Goal: Find specific page/section: Find specific page/section

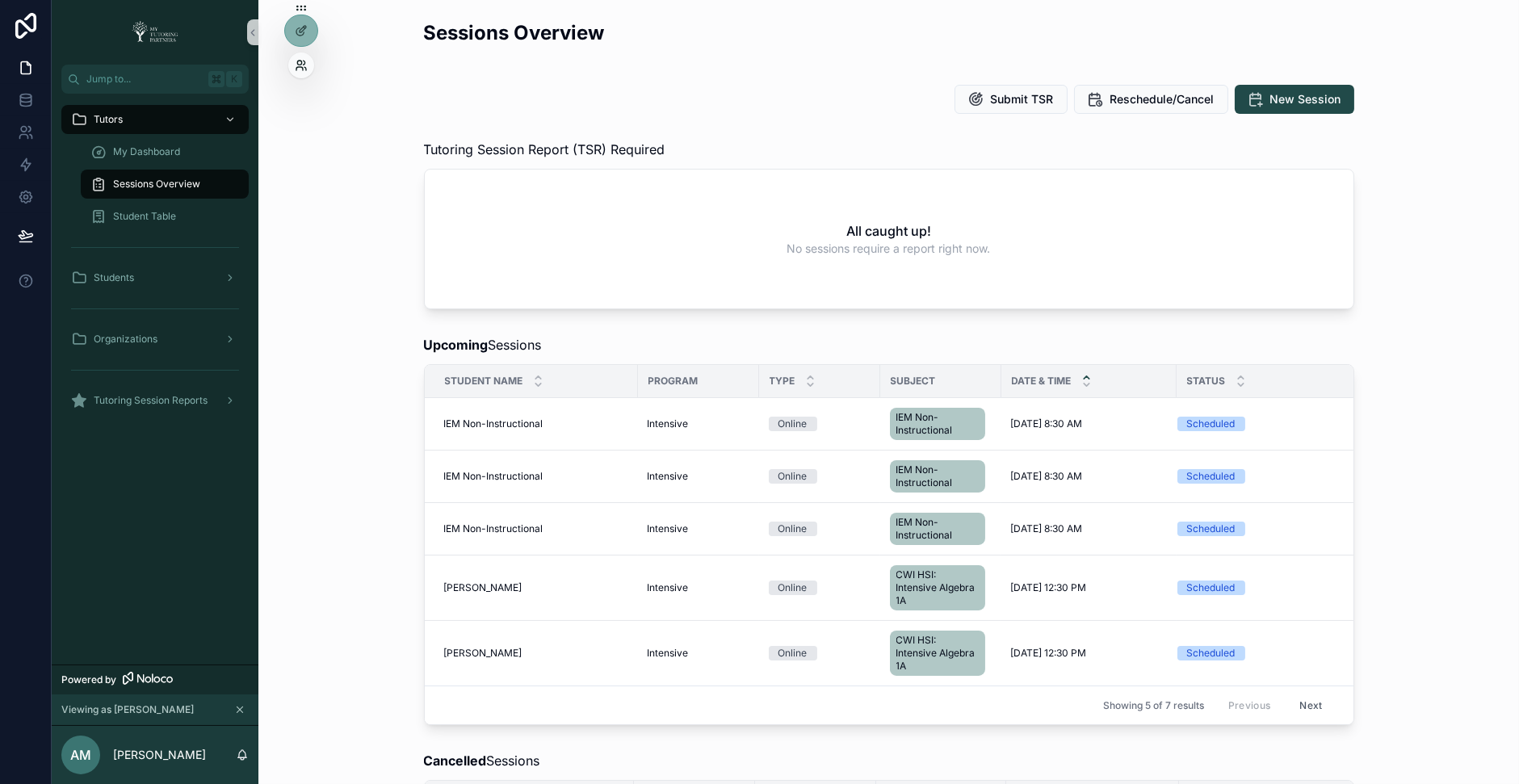
click at [298, 65] on icon at bounding box center [299, 63] width 4 height 4
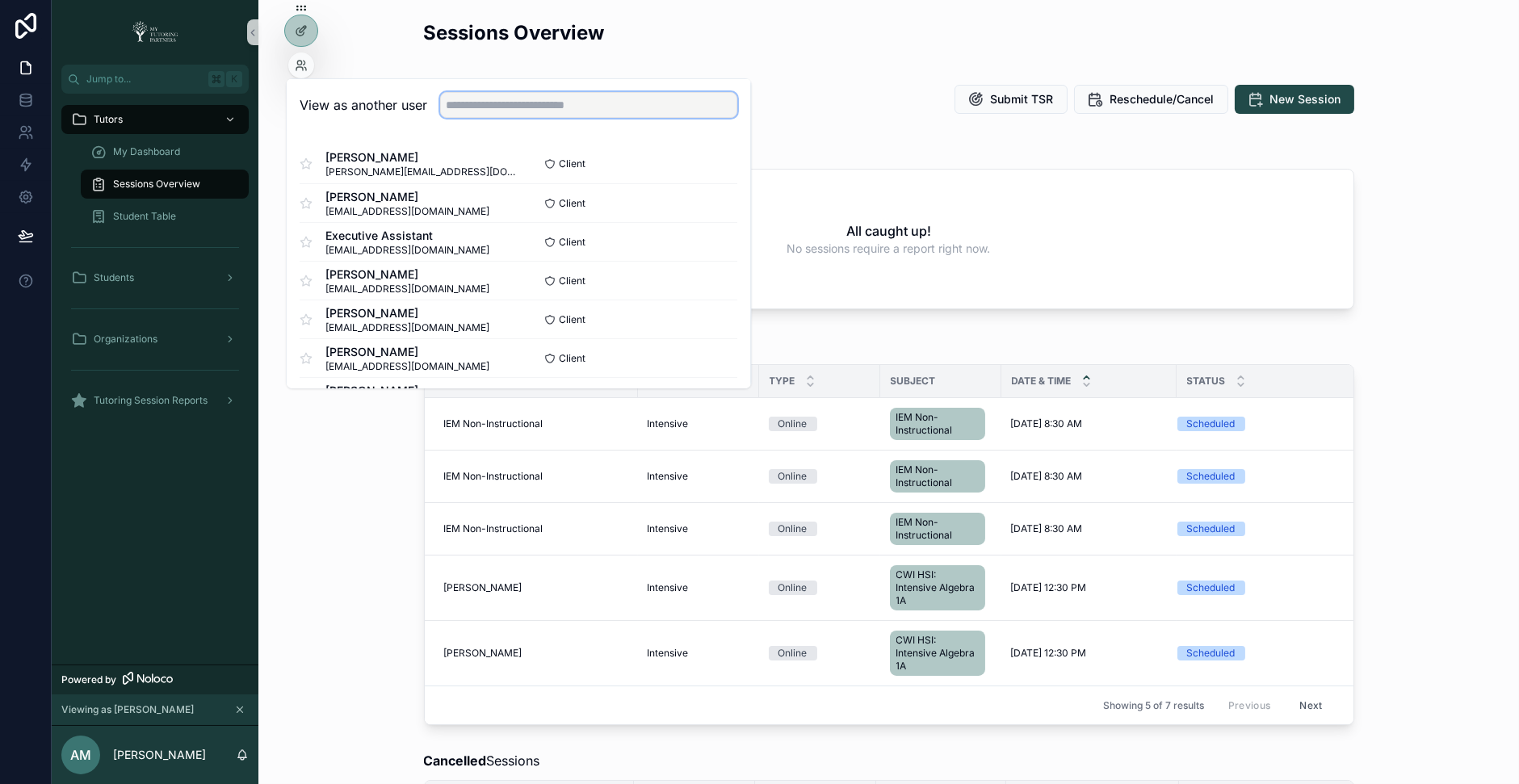
click at [479, 101] on input "text" at bounding box center [589, 104] width 297 height 26
type input "*"
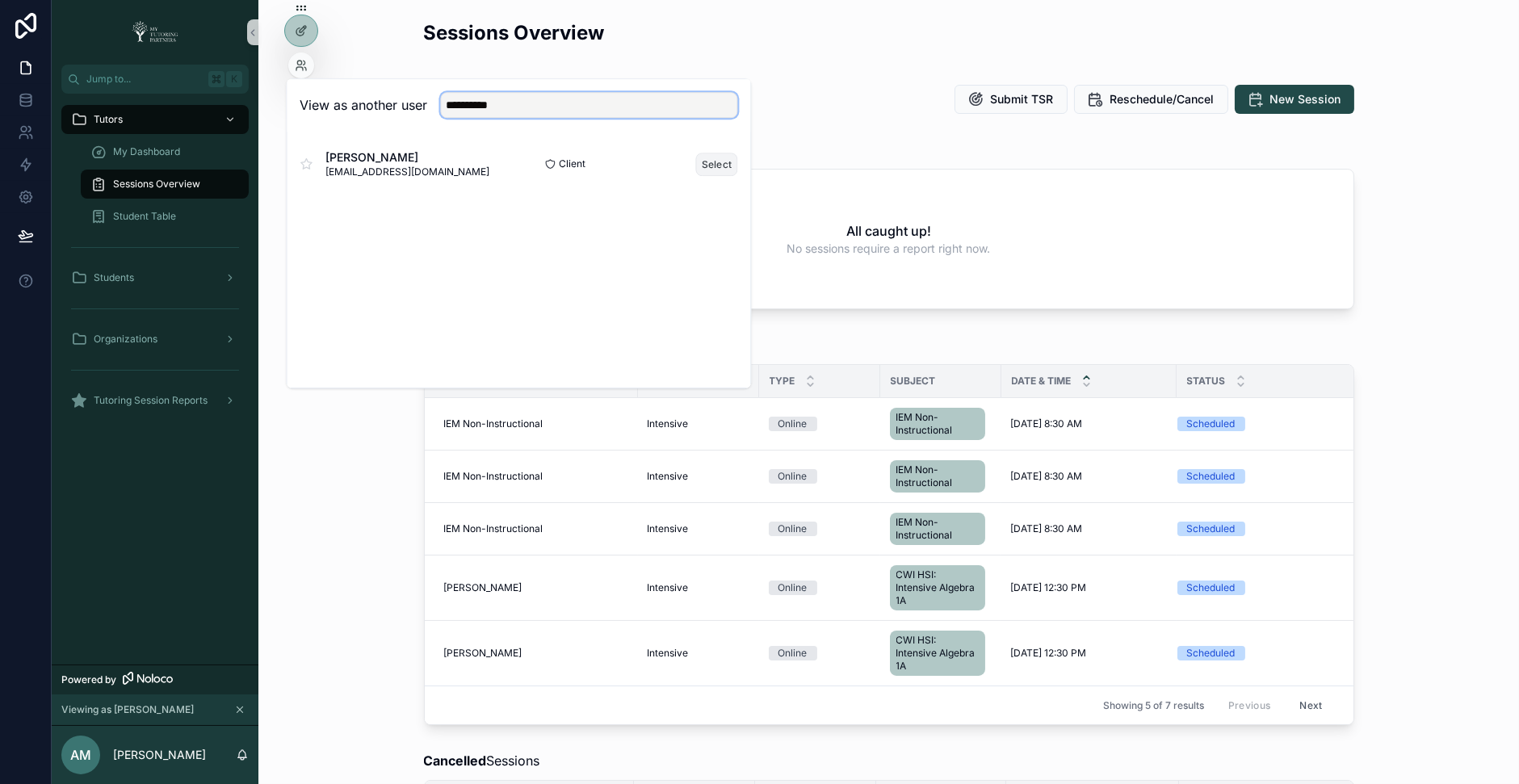
type input "**********"
click at [711, 159] on button "Select" at bounding box center [717, 164] width 42 height 23
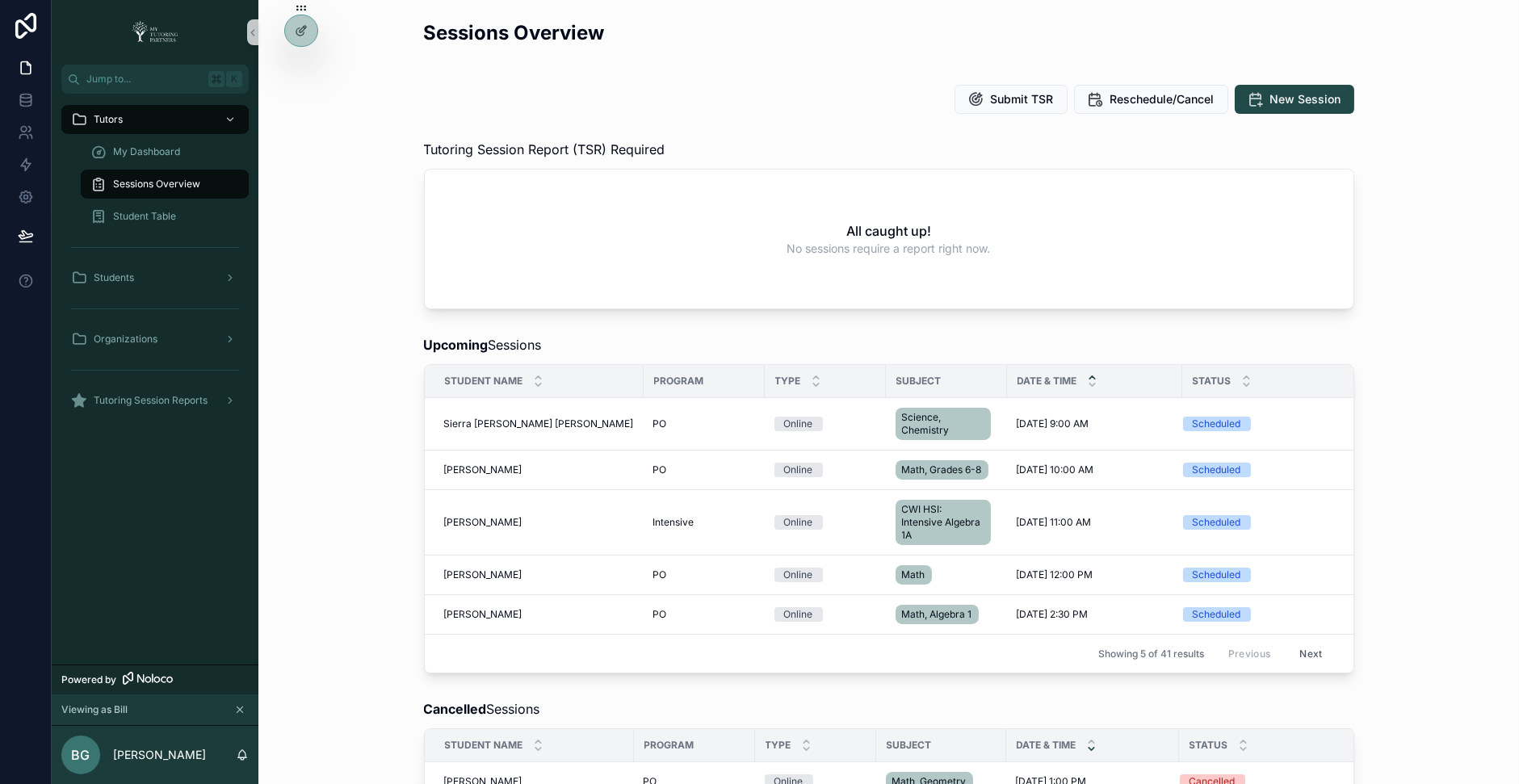
click at [1408, 323] on div "Sessions Overview Submit TSR Reschedule/Cancel New Session Tutoring Session Rep…" at bounding box center [889, 787] width 1261 height 1574
click at [182, 155] on div "My Dashboard" at bounding box center [164, 151] width 149 height 26
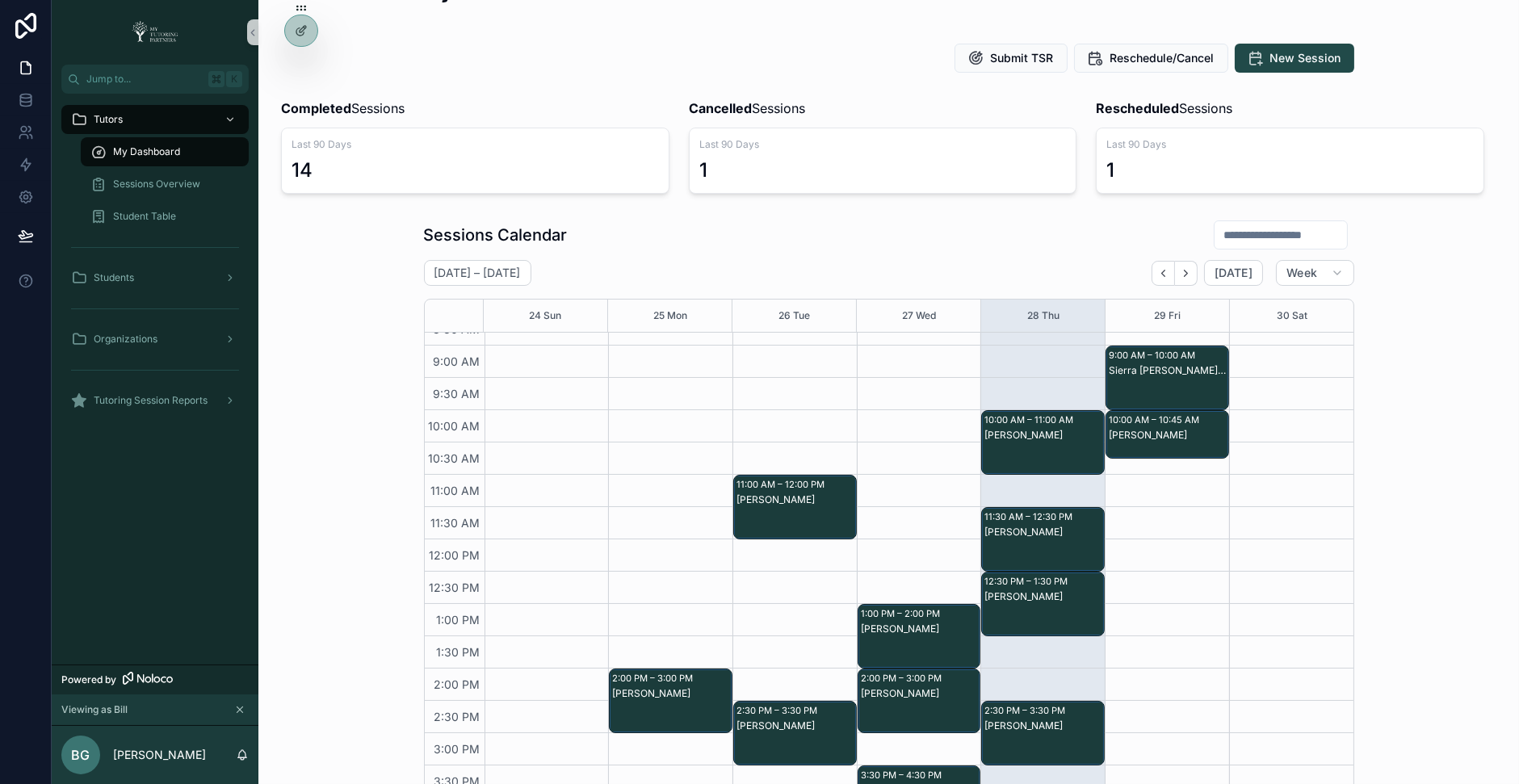
scroll to position [123, 0]
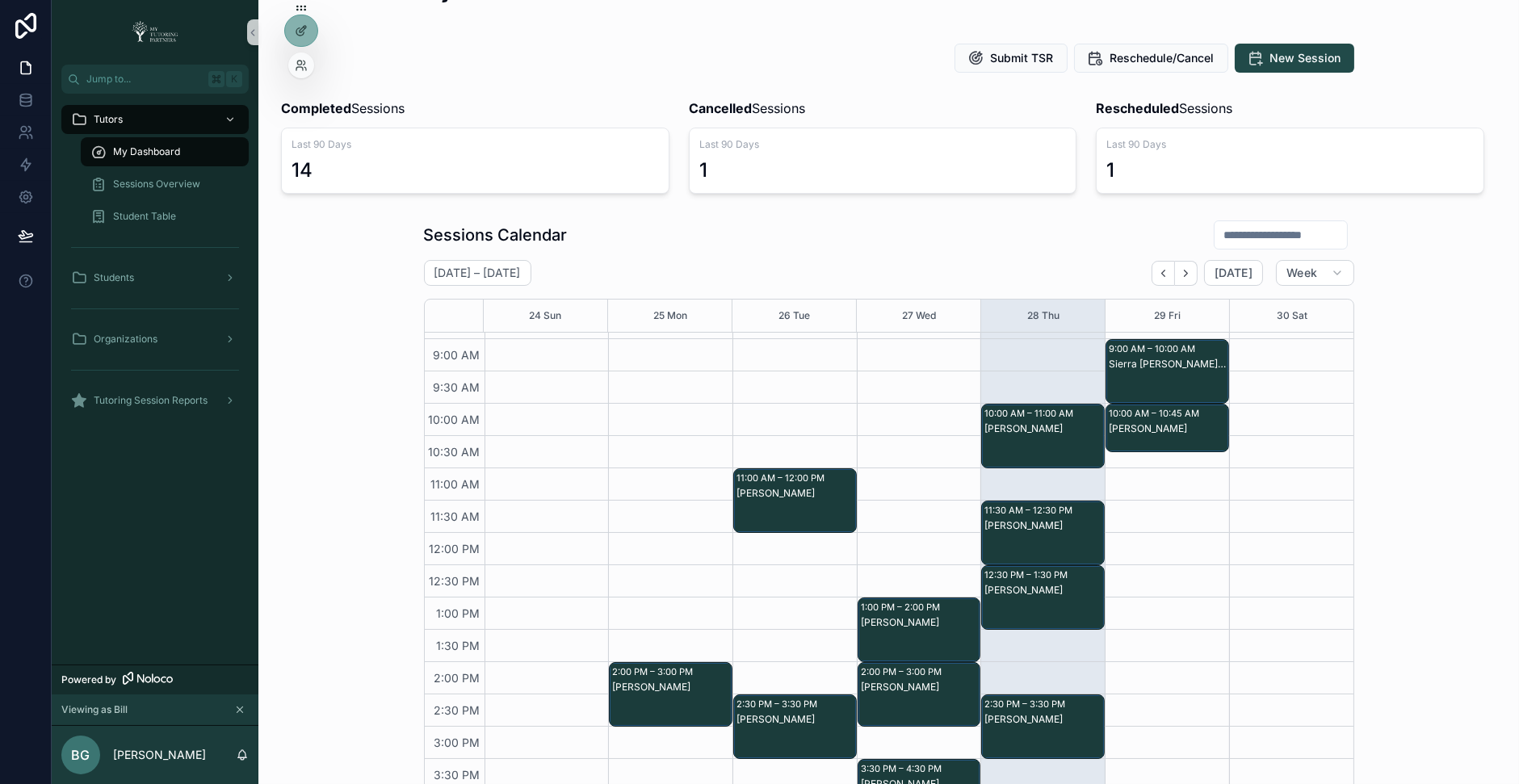
click at [306, 57] on div at bounding box center [301, 65] width 26 height 26
click at [298, 65] on icon at bounding box center [299, 63] width 4 height 4
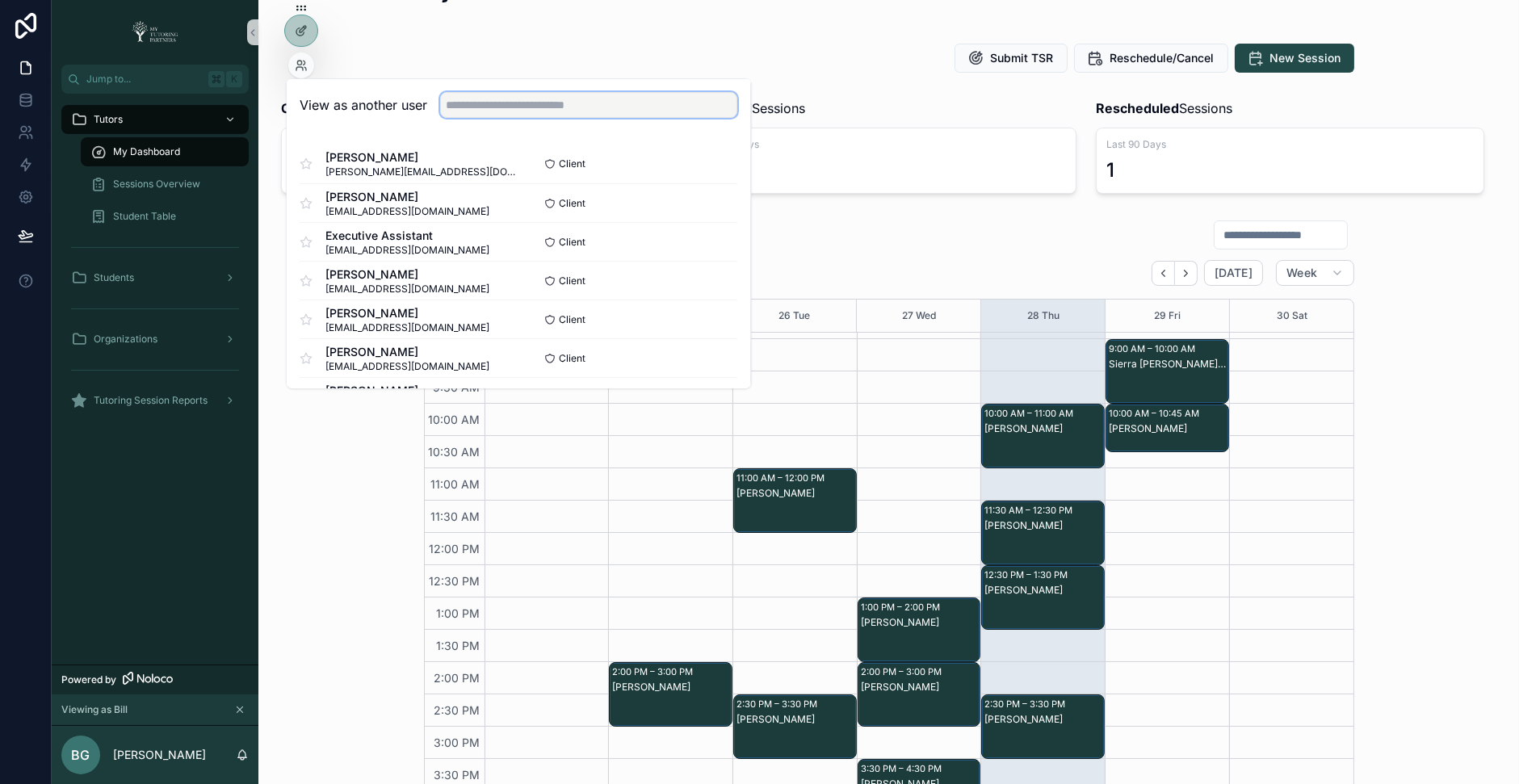
click at [508, 104] on input "text" at bounding box center [589, 104] width 297 height 26
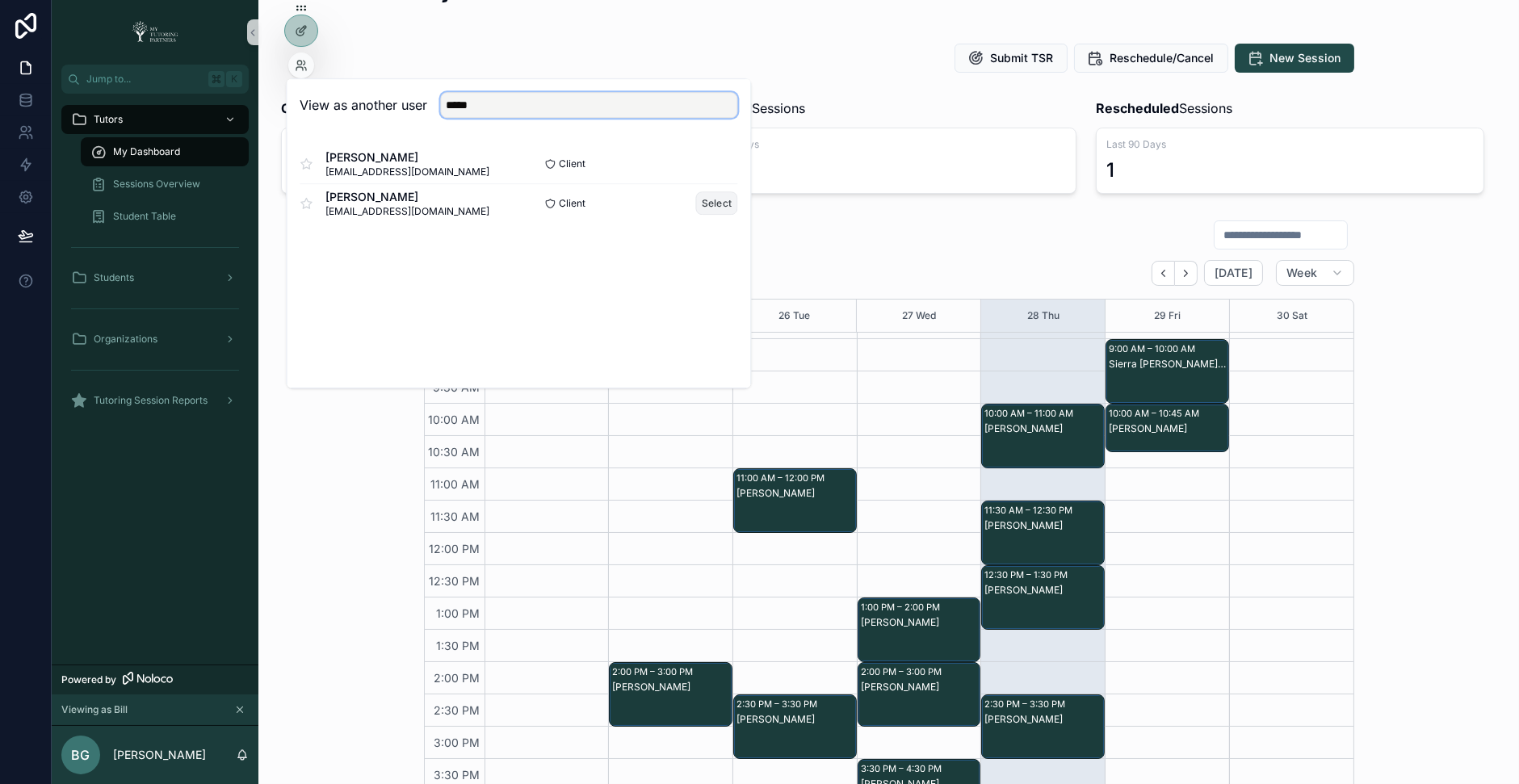
type input "*****"
click at [713, 202] on button "Select" at bounding box center [717, 203] width 42 height 23
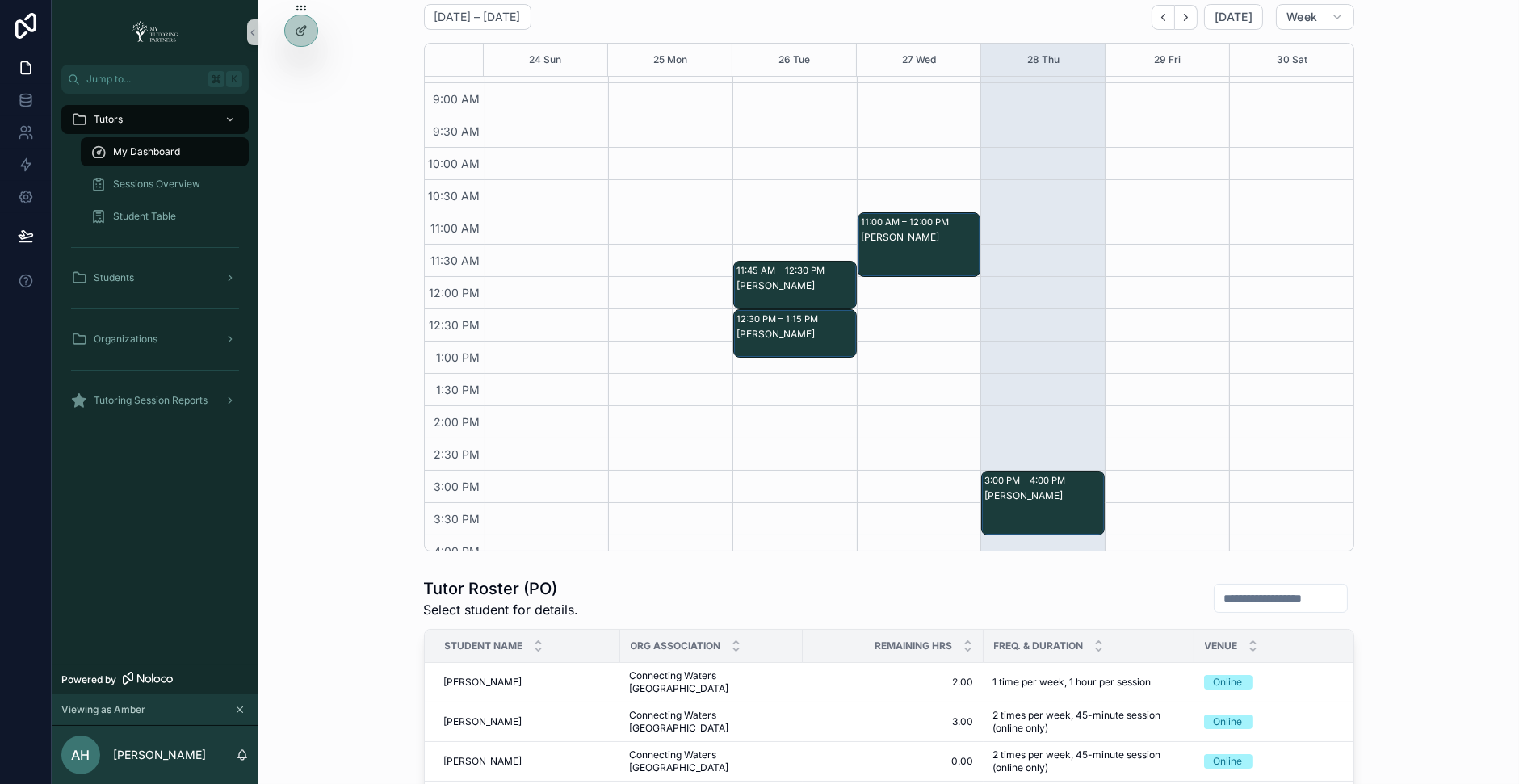
scroll to position [101, 0]
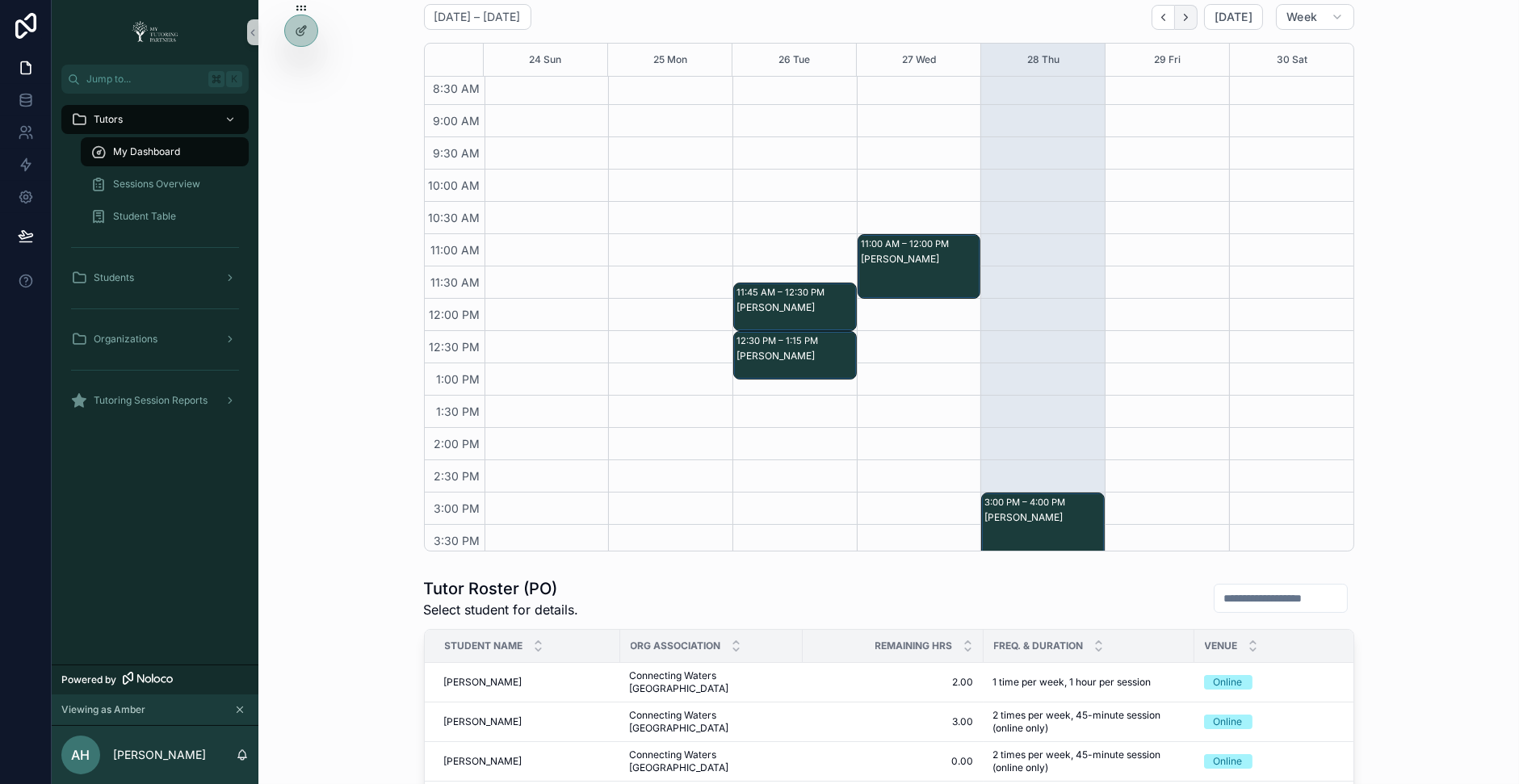
click at [1192, 17] on icon "Next" at bounding box center [1187, 18] width 12 height 12
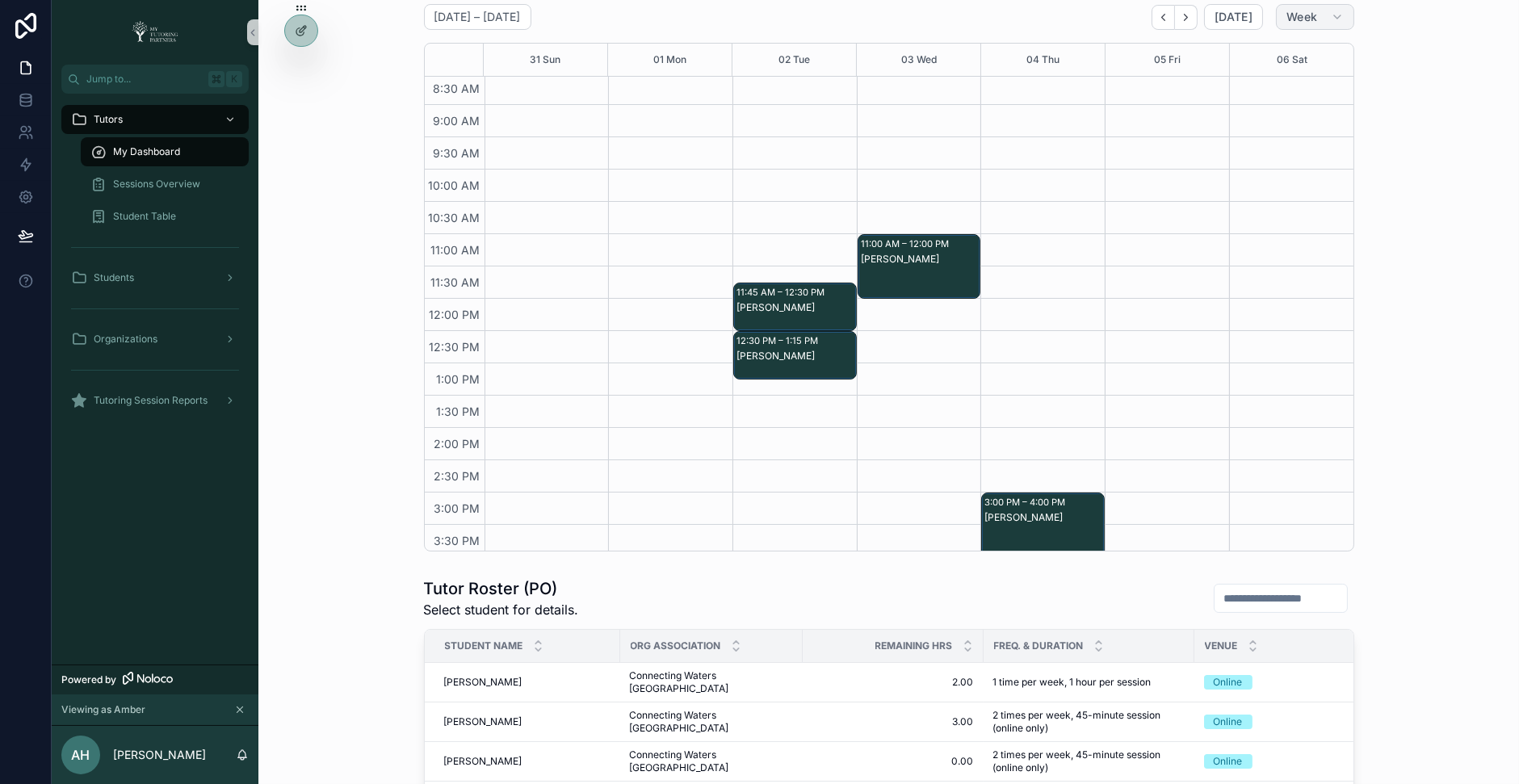
click at [1310, 20] on span "Week" at bounding box center [1301, 17] width 31 height 14
click at [1286, 61] on button "Month" at bounding box center [1282, 55] width 117 height 29
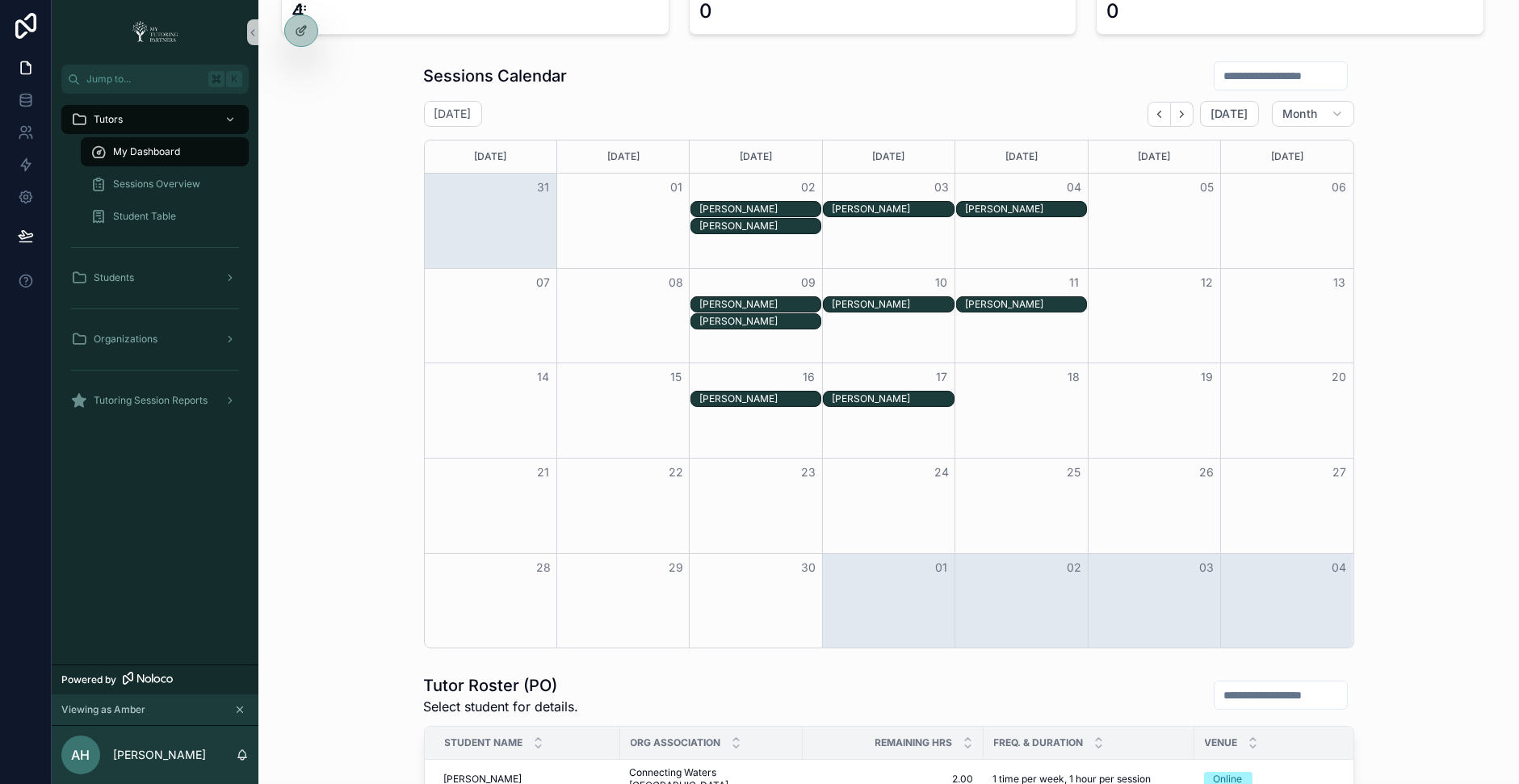
scroll to position [195, 0]
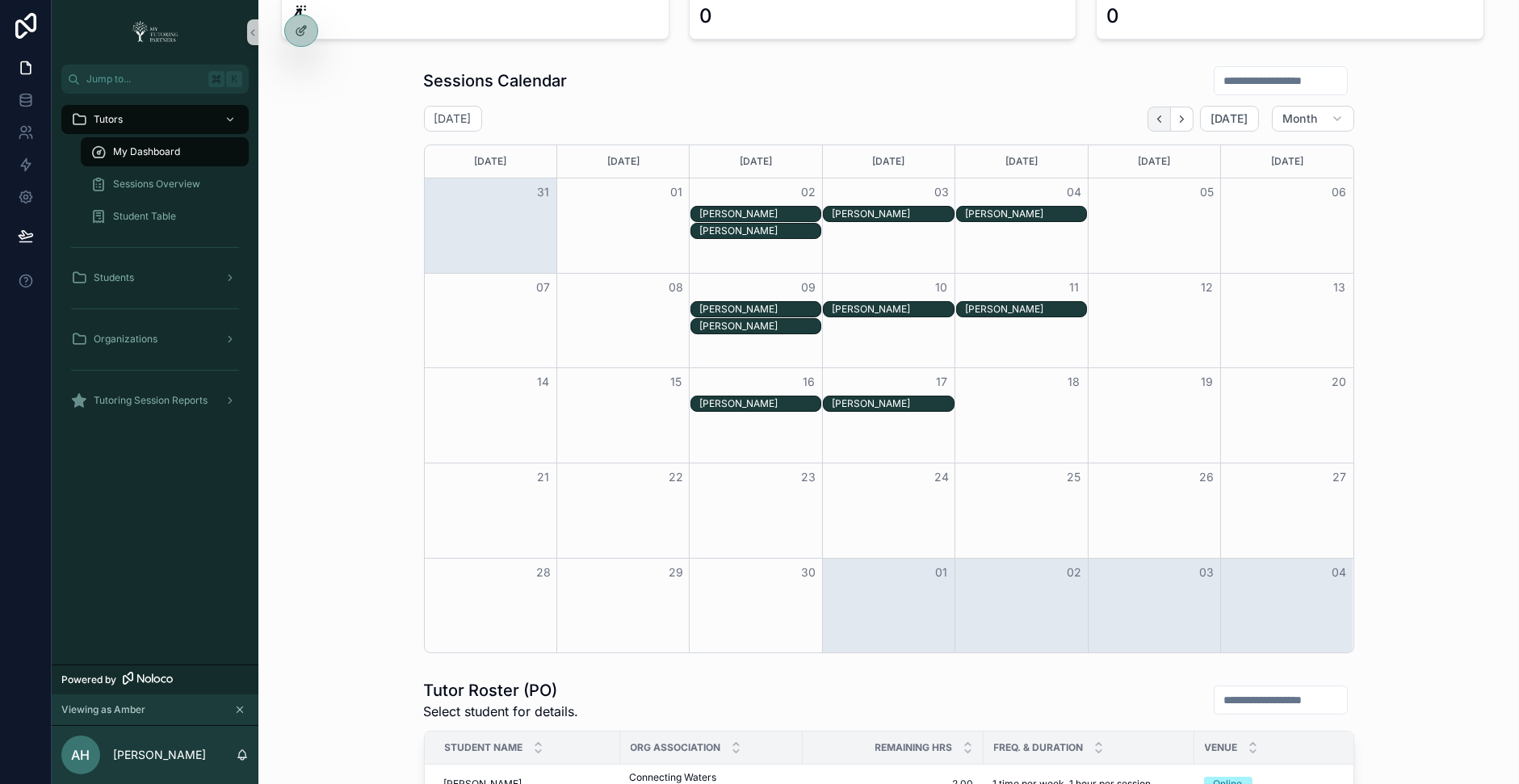
click at [1164, 116] on icon "Back" at bounding box center [1160, 119] width 12 height 12
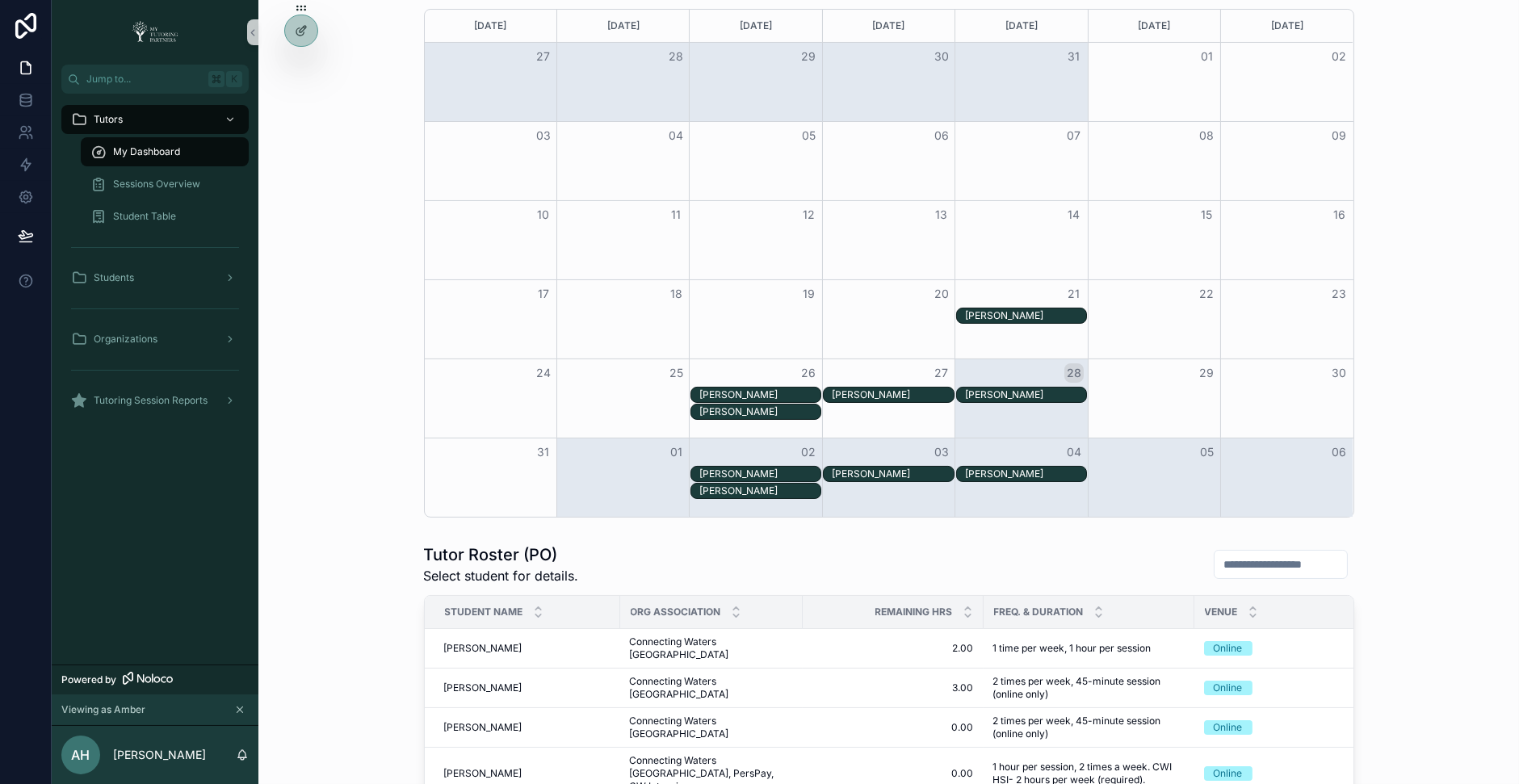
scroll to position [359, 0]
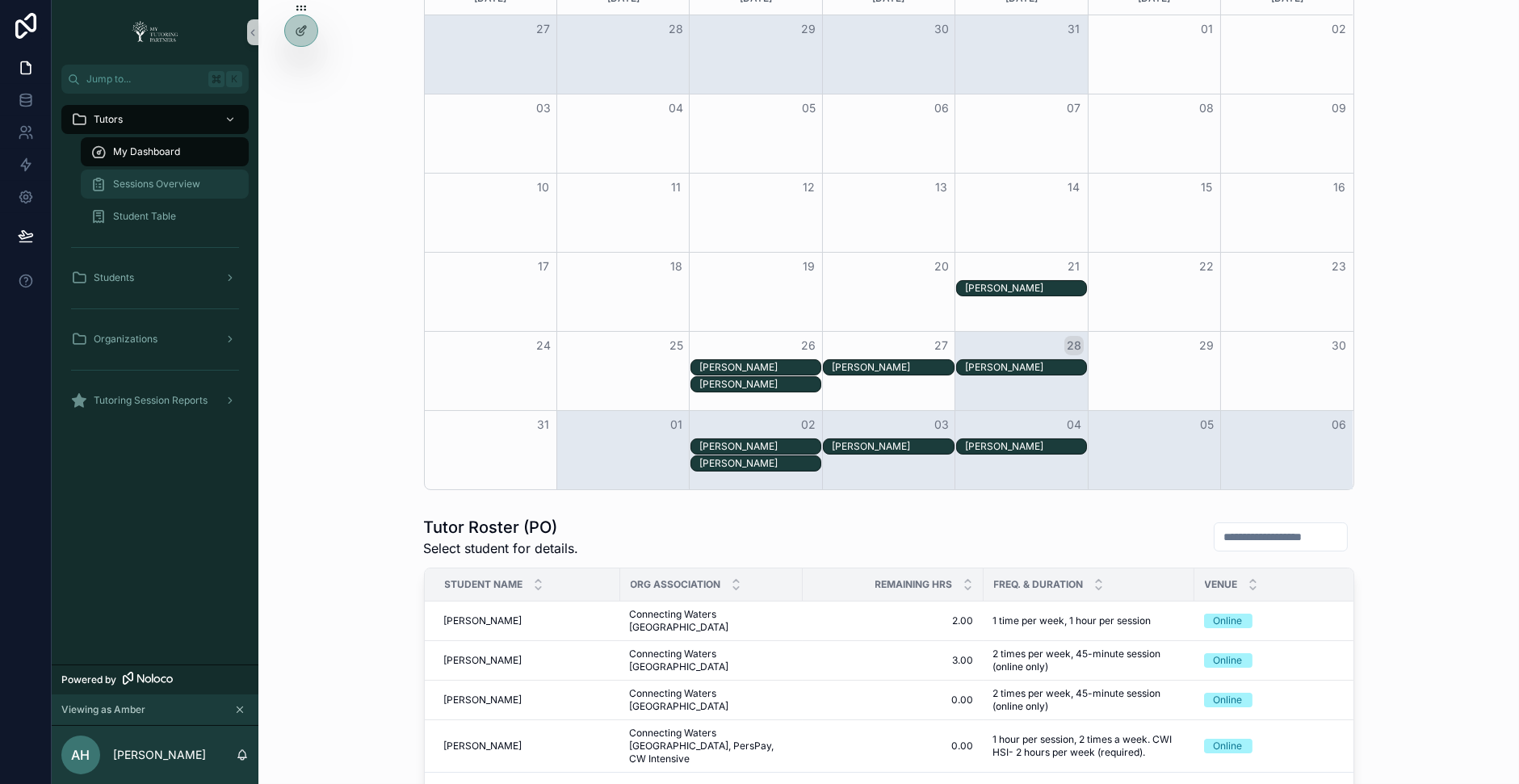
click at [199, 180] on span "Sessions Overview" at bounding box center [156, 184] width 88 height 13
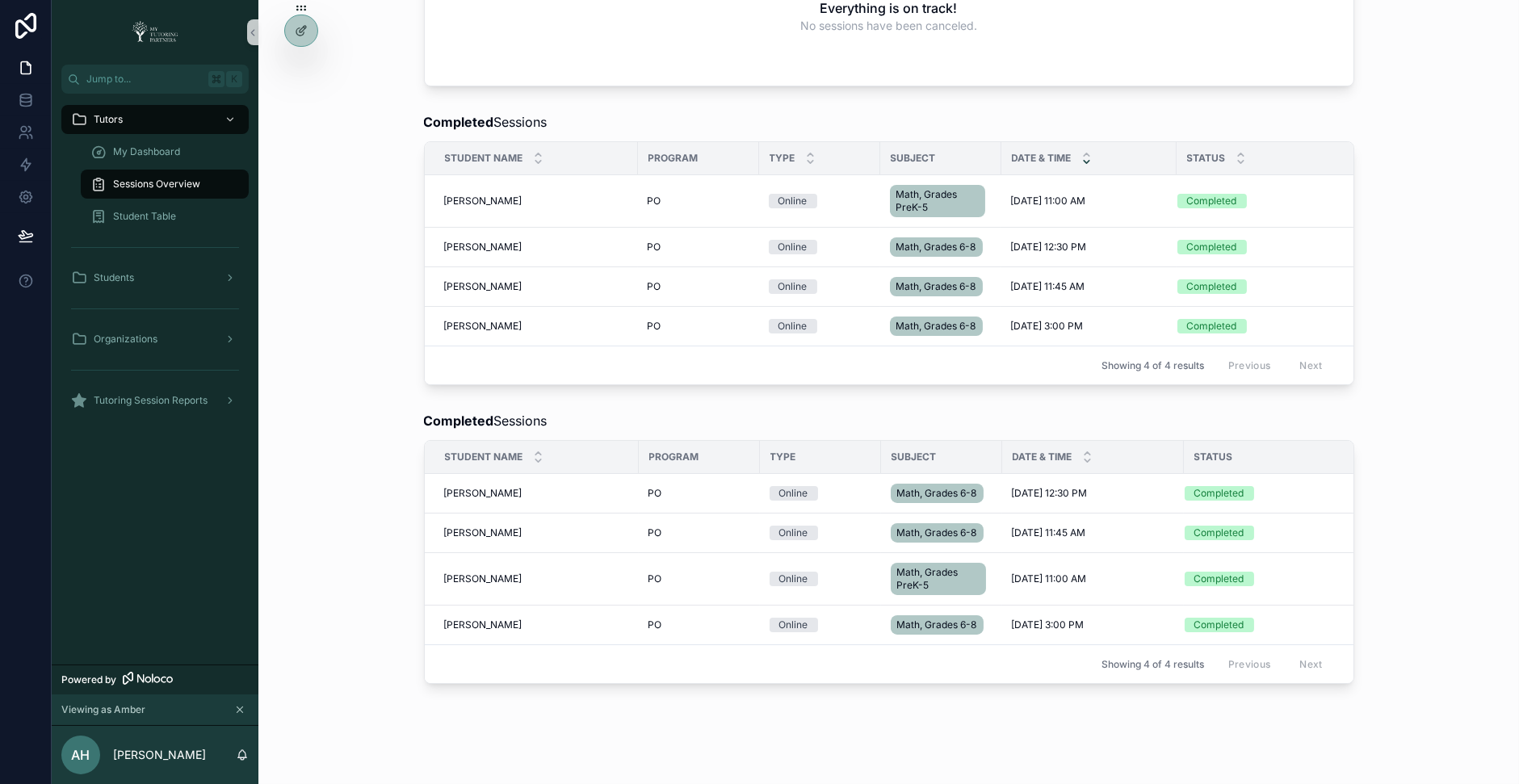
scroll to position [751, 0]
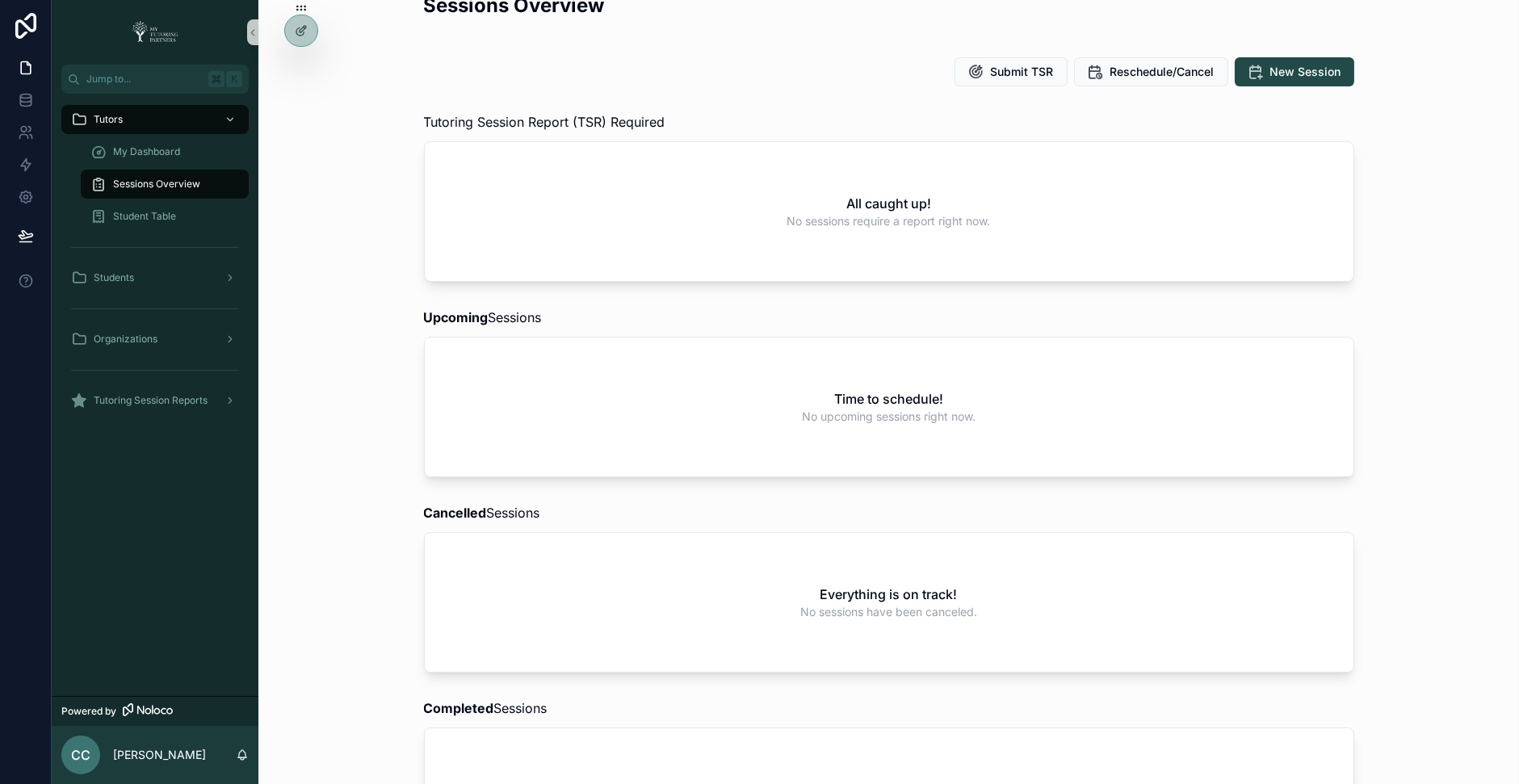
scroll to position [33, 0]
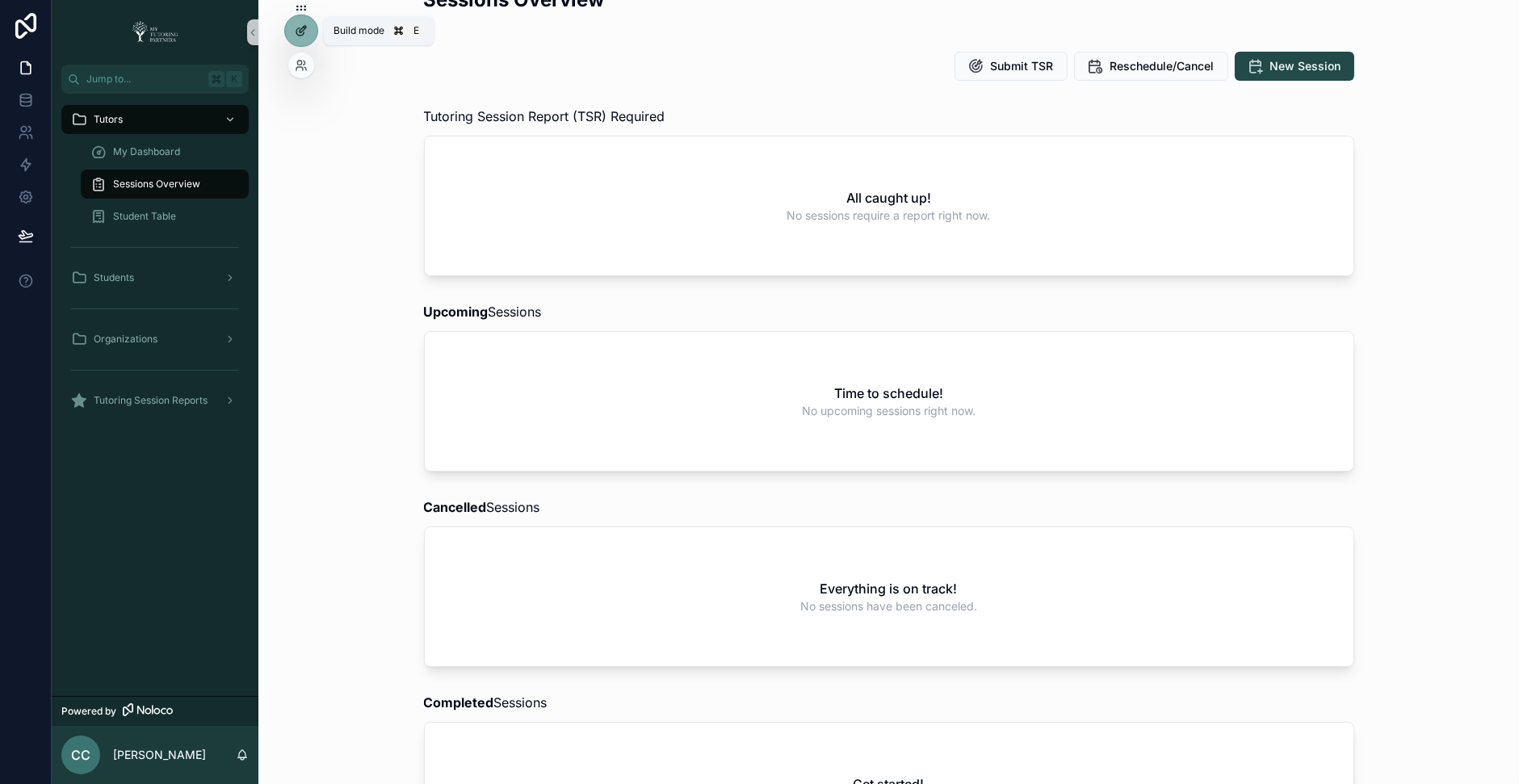
click at [294, 33] on div at bounding box center [301, 30] width 33 height 31
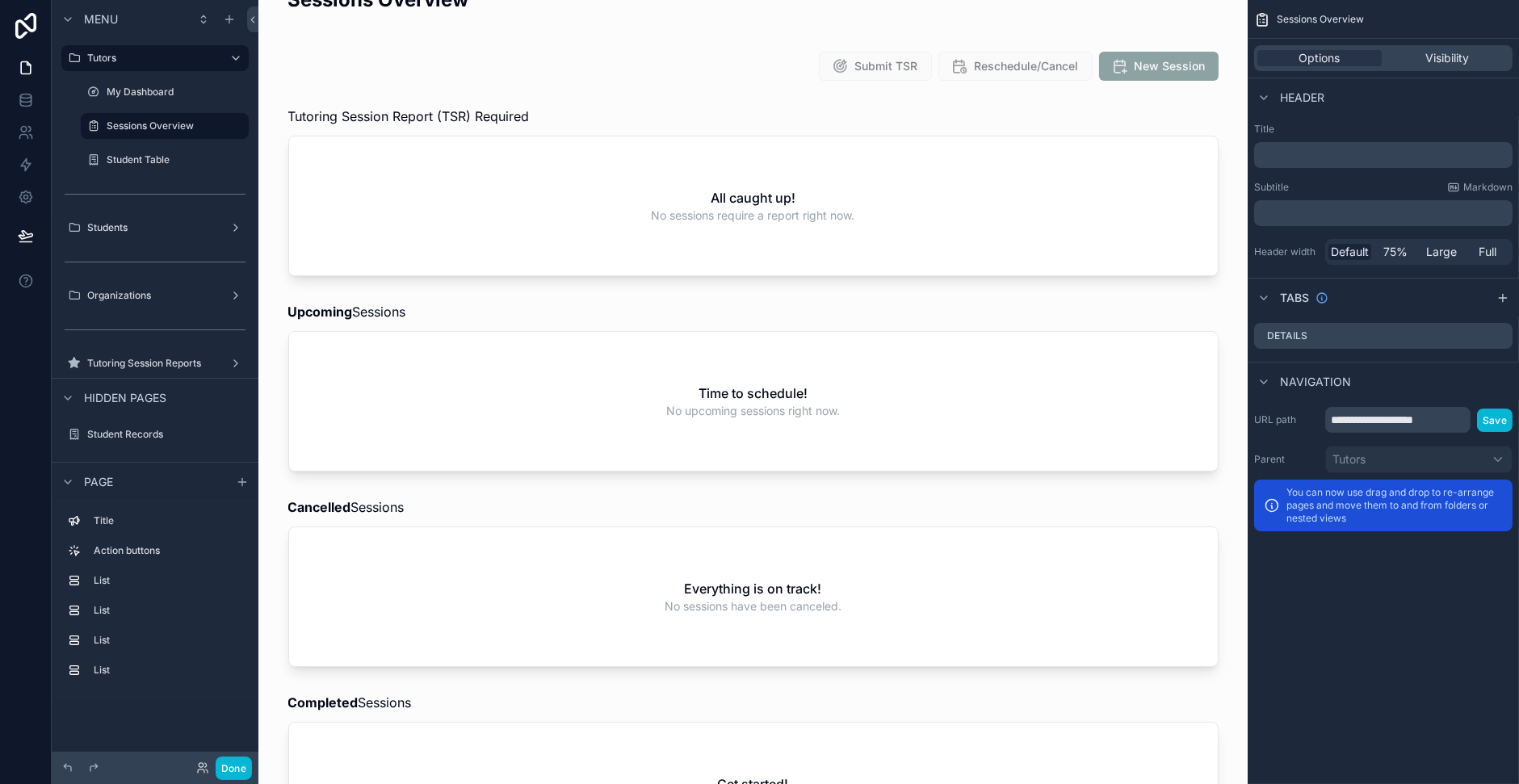
click at [303, 40] on div "Sessions Overview Submit TSR Reschedule/Cancel New Session Tutoring Session Rep…" at bounding box center [752, 789] width 989 height 1645
click at [237, 765] on button "Done" at bounding box center [233, 768] width 36 height 23
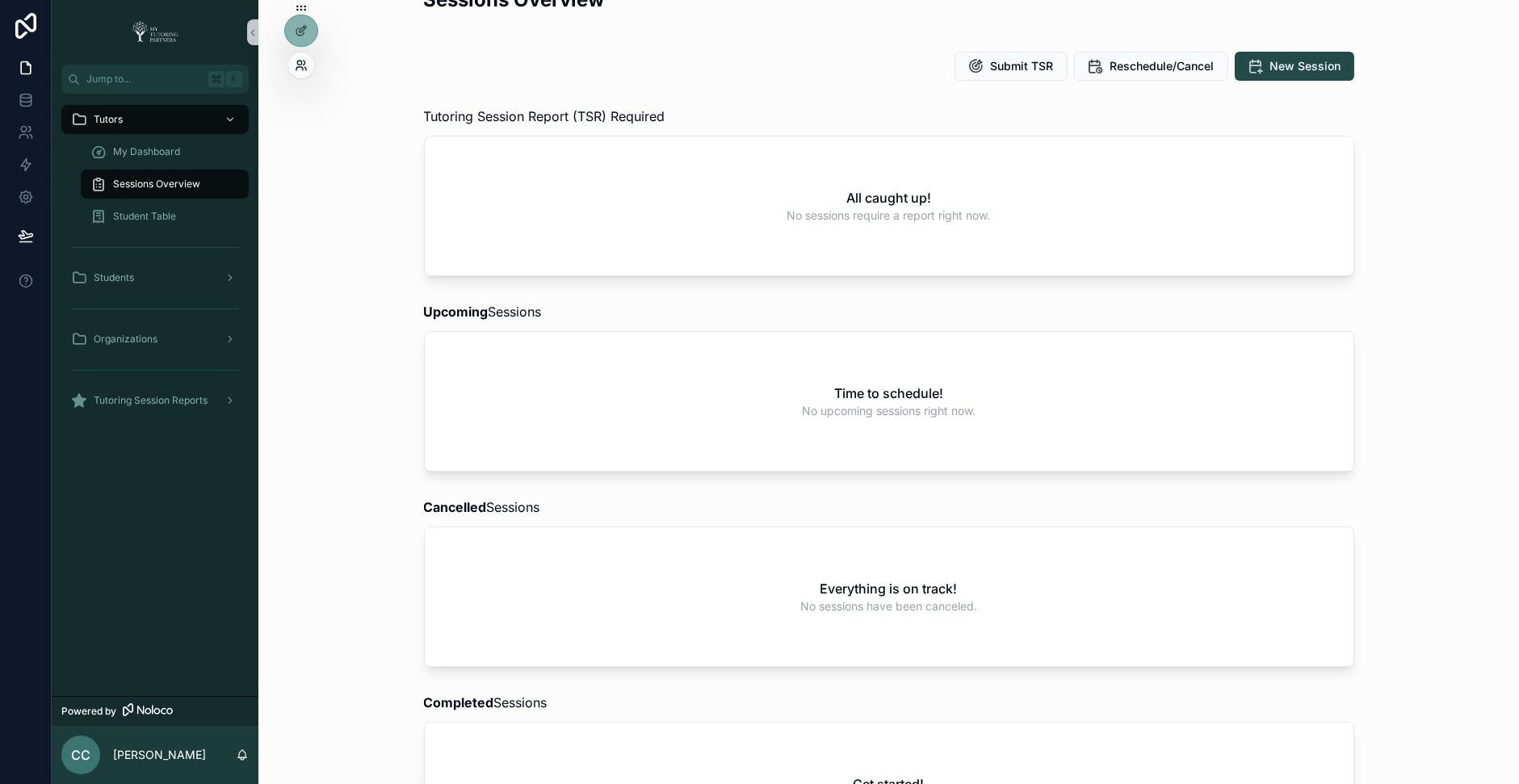
click at [305, 65] on icon at bounding box center [301, 65] width 13 height 13
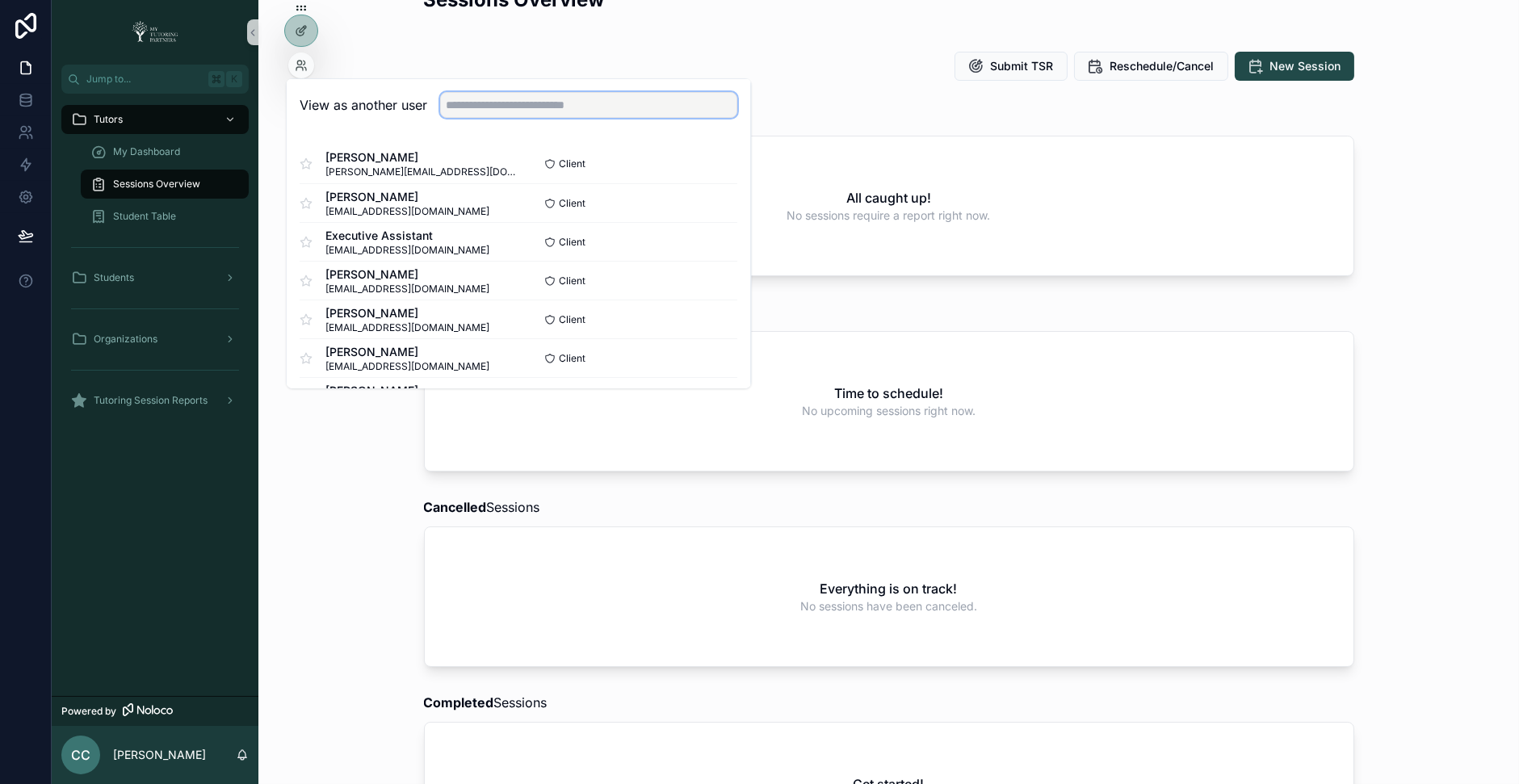
click at [549, 106] on input "text" at bounding box center [589, 104] width 297 height 26
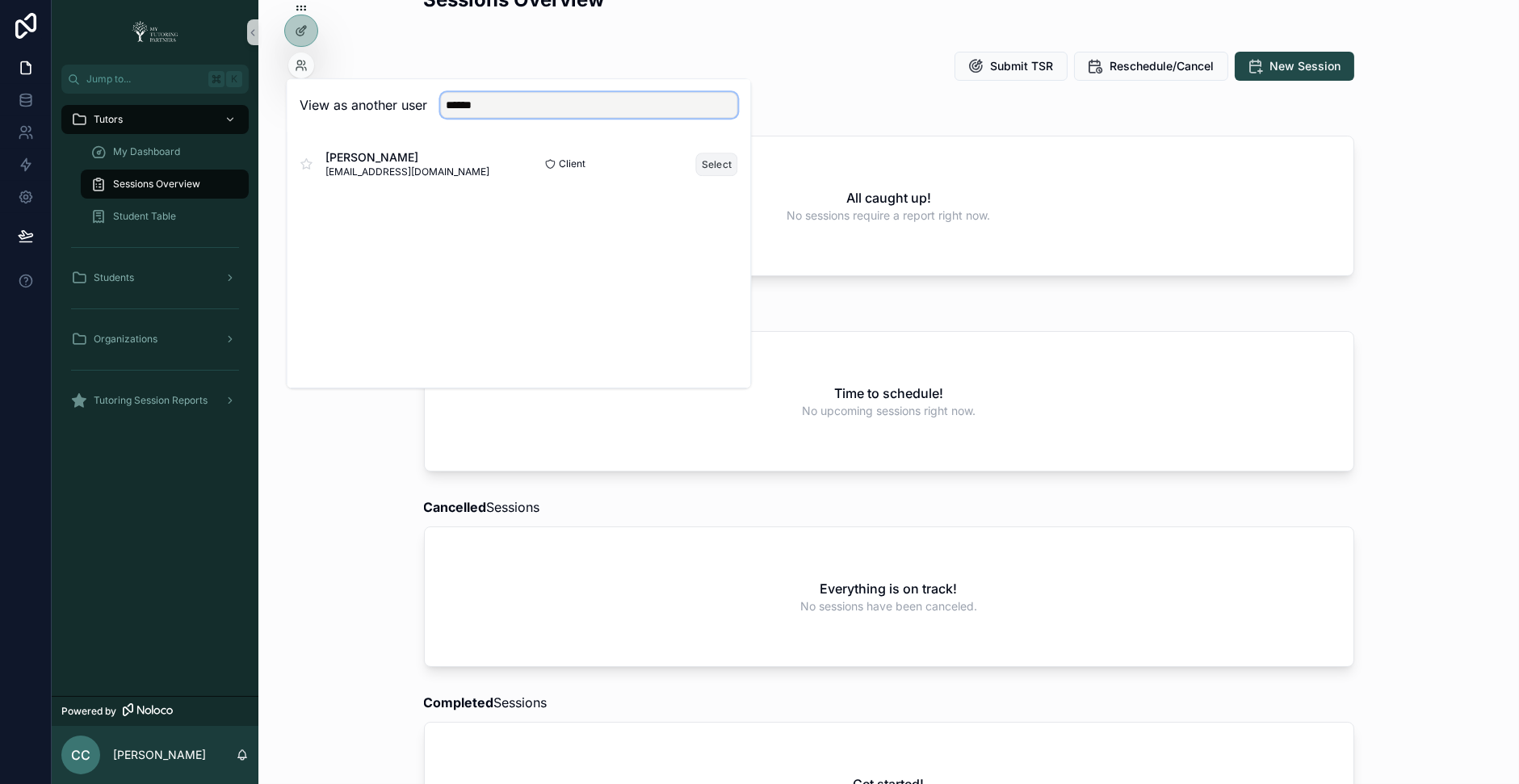
type input "******"
click at [706, 157] on button "Select" at bounding box center [717, 164] width 42 height 23
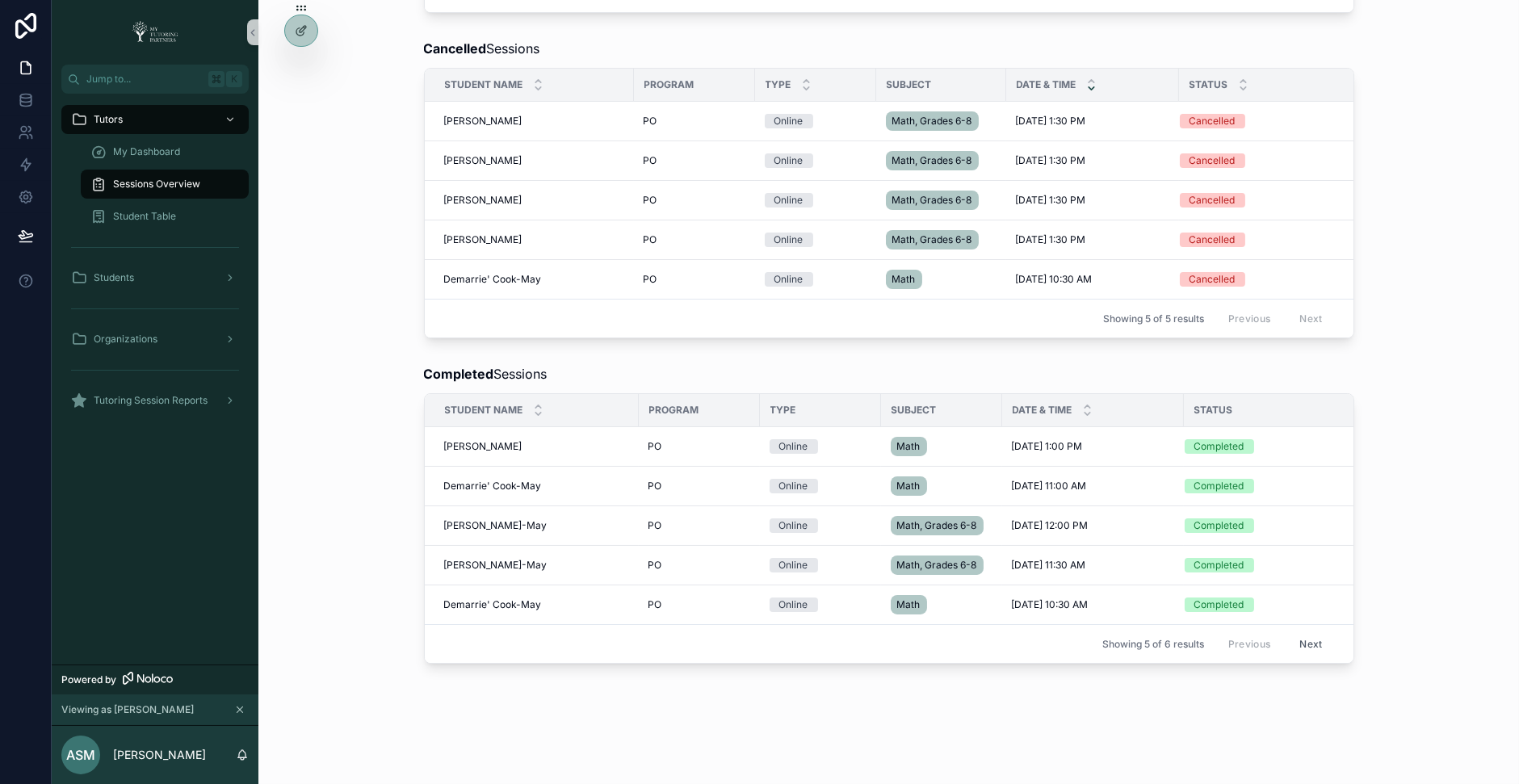
scroll to position [625, 0]
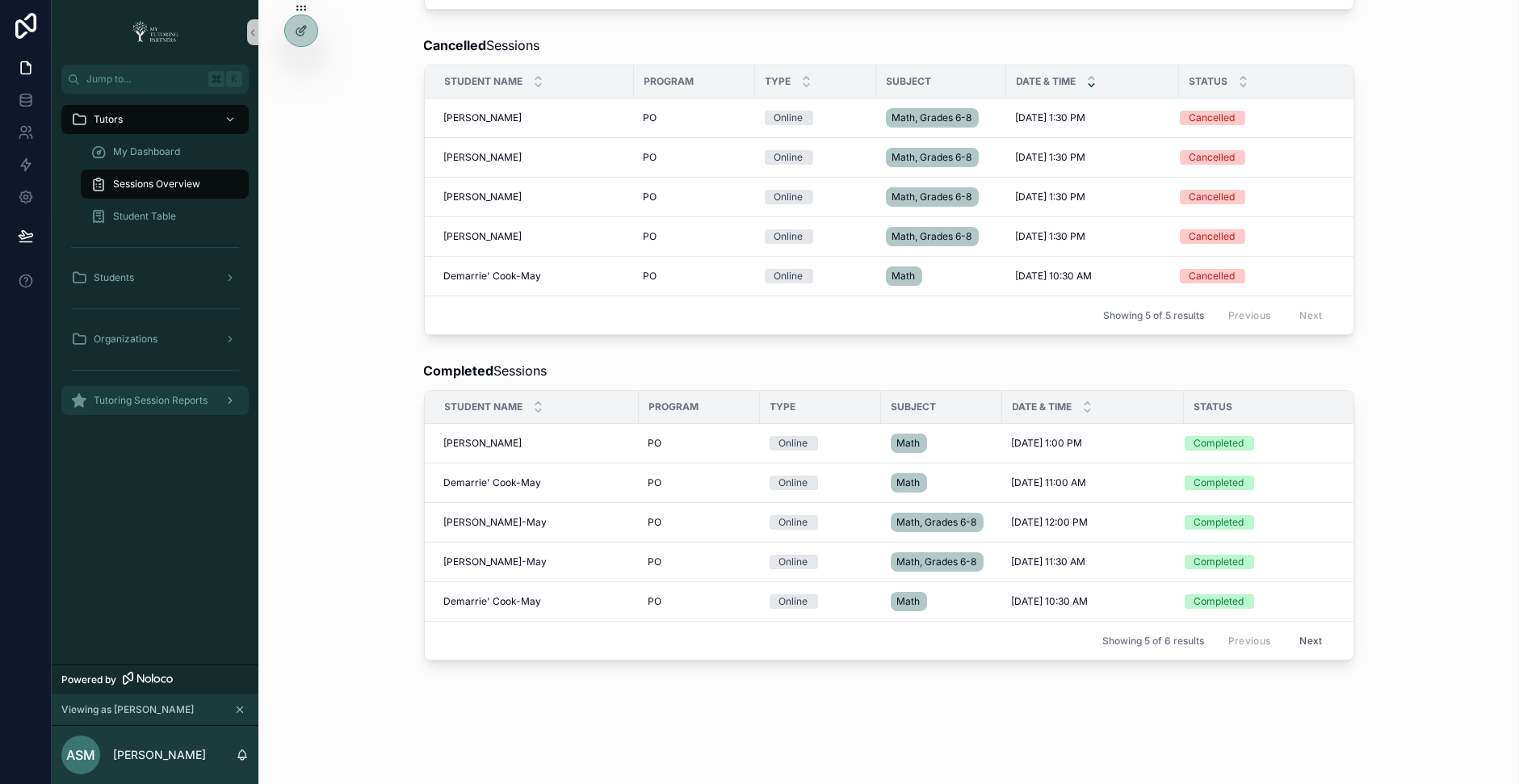
click at [204, 400] on span "Tutoring Session Reports" at bounding box center [150, 400] width 114 height 13
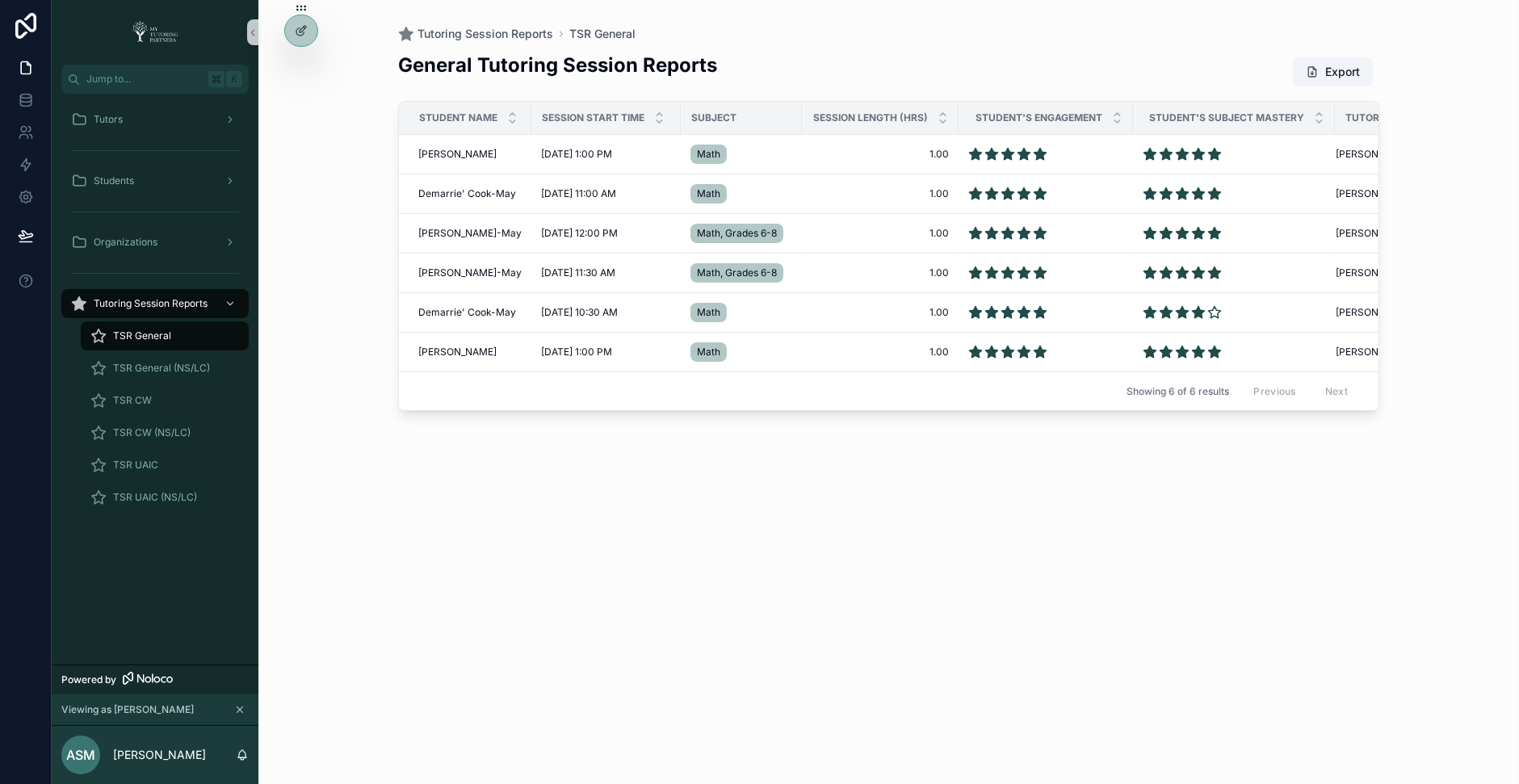
click at [181, 329] on div "TSR General" at bounding box center [164, 335] width 149 height 26
click at [182, 367] on span "TSR General (NS/LC)" at bounding box center [162, 368] width 97 height 13
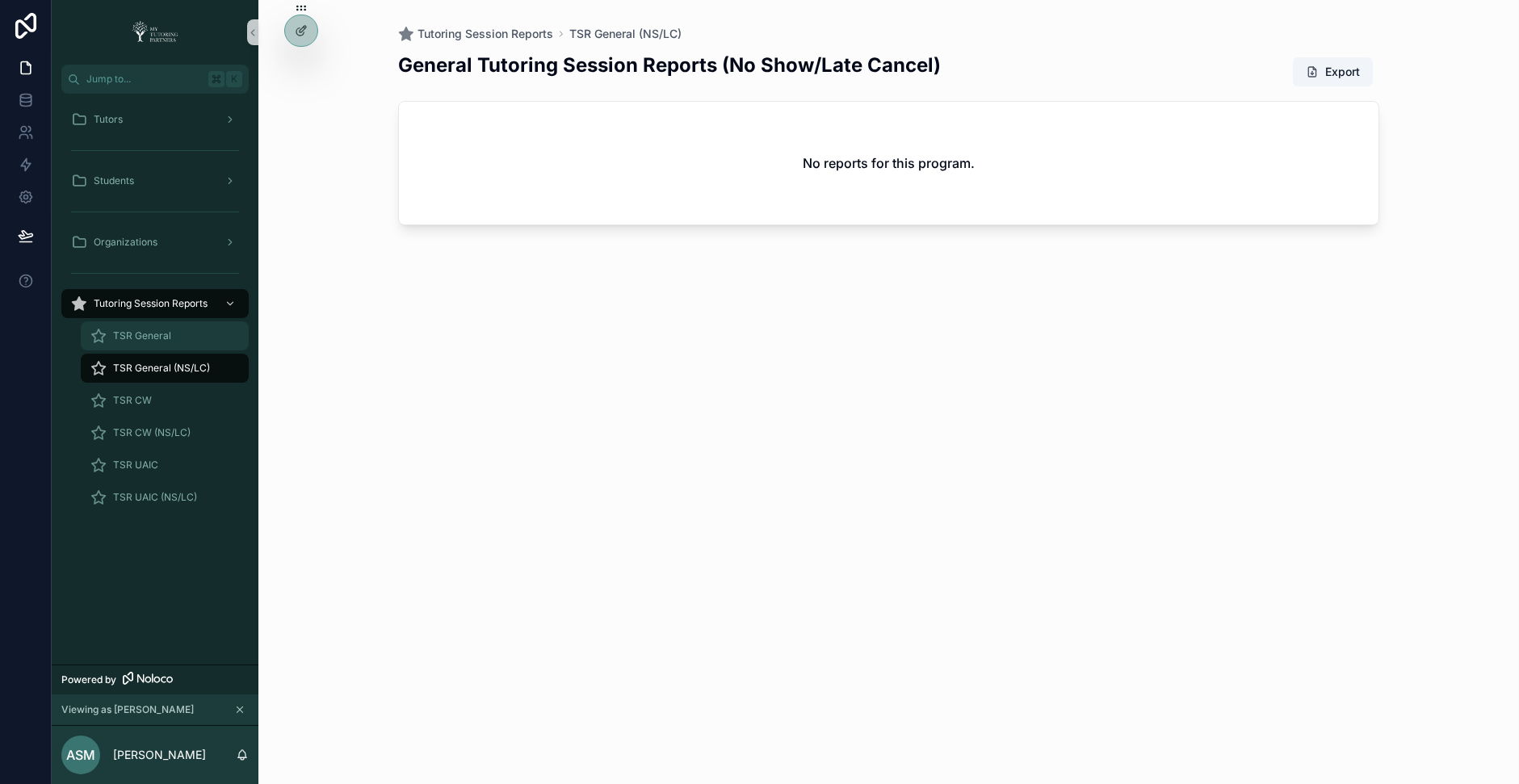
click at [148, 331] on span "TSR General" at bounding box center [142, 336] width 58 height 13
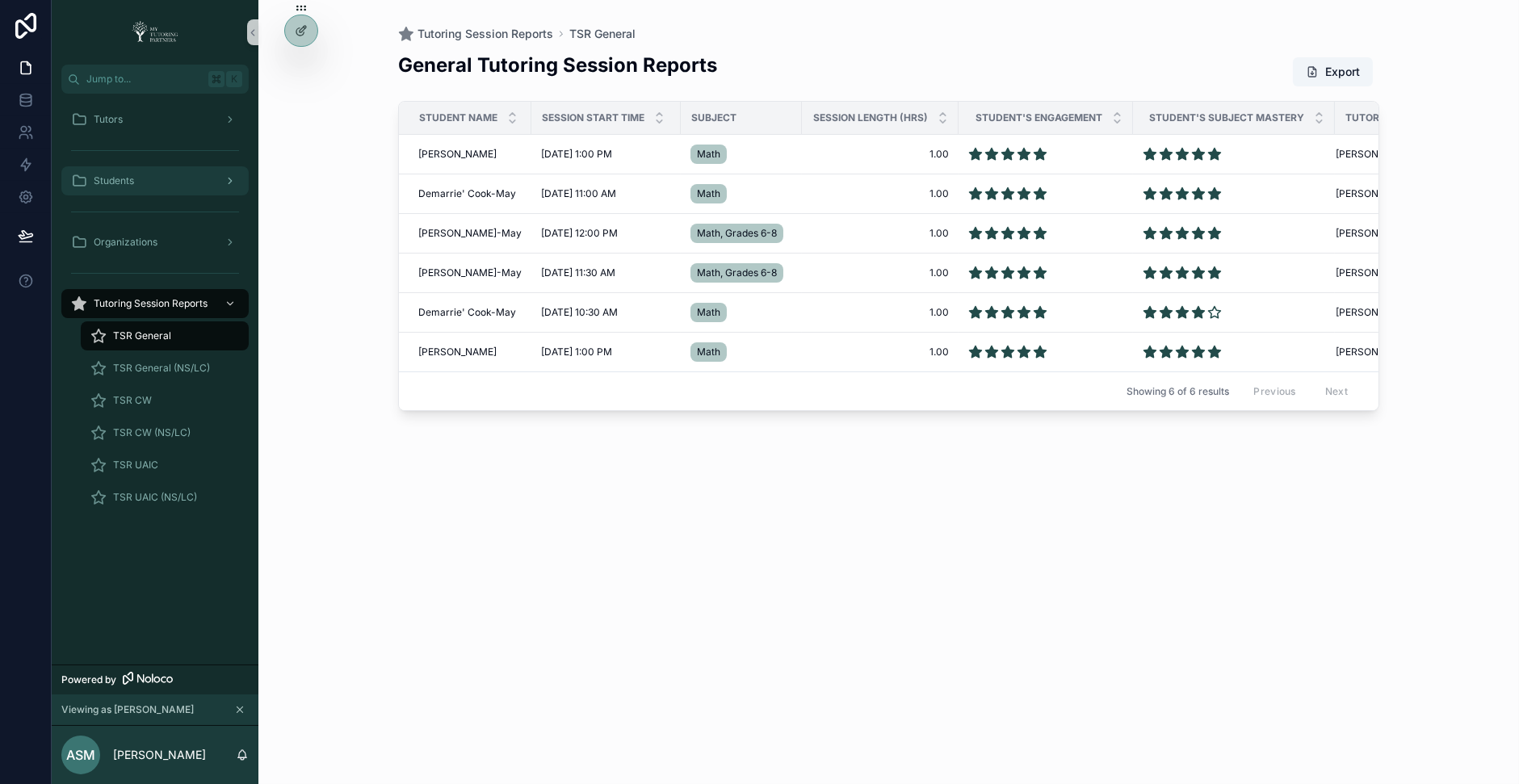
click at [154, 179] on div "Students" at bounding box center [155, 180] width 168 height 26
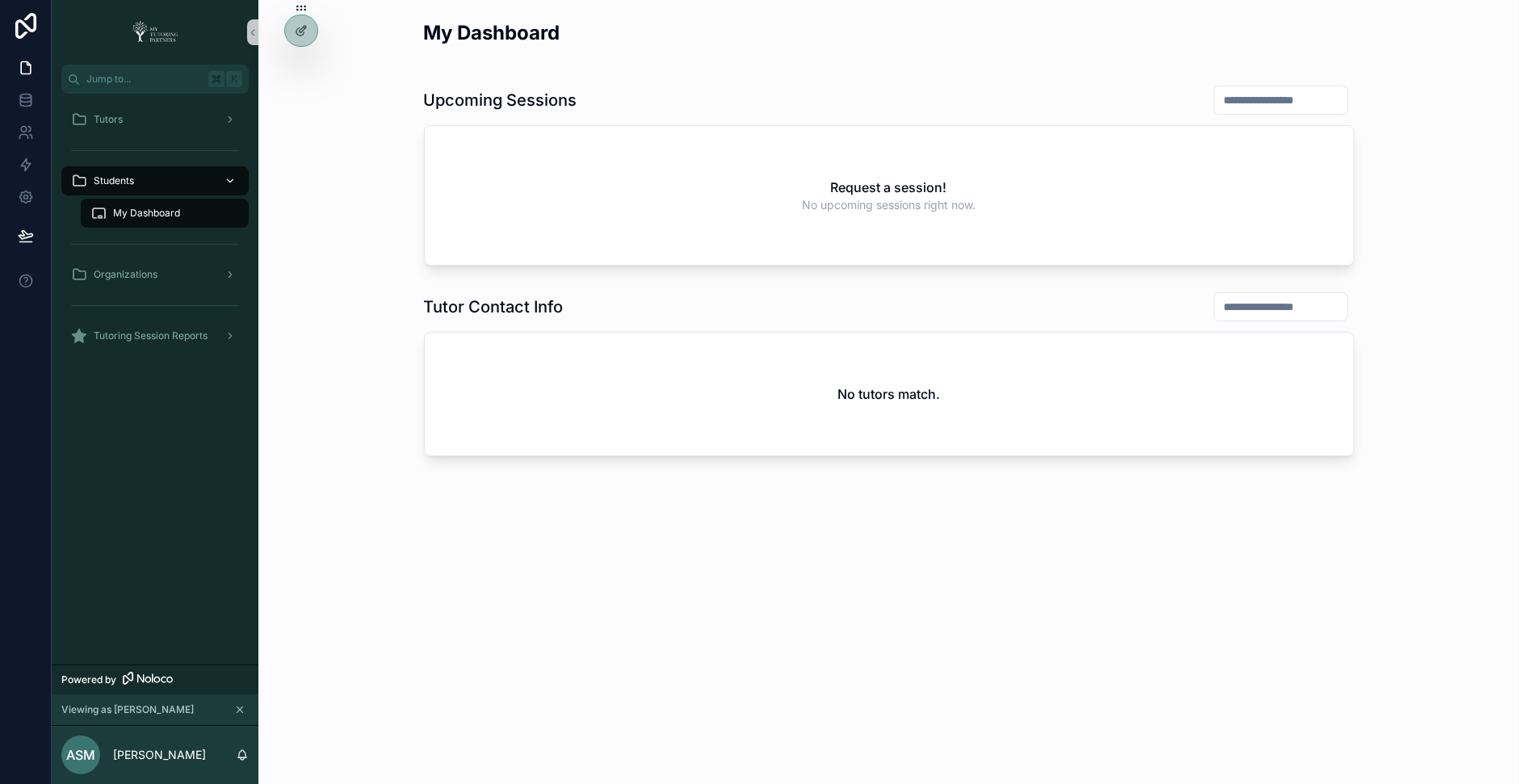
click at [217, 179] on div "Students" at bounding box center [155, 180] width 168 height 26
click at [196, 121] on div "Tutors" at bounding box center [155, 119] width 168 height 26
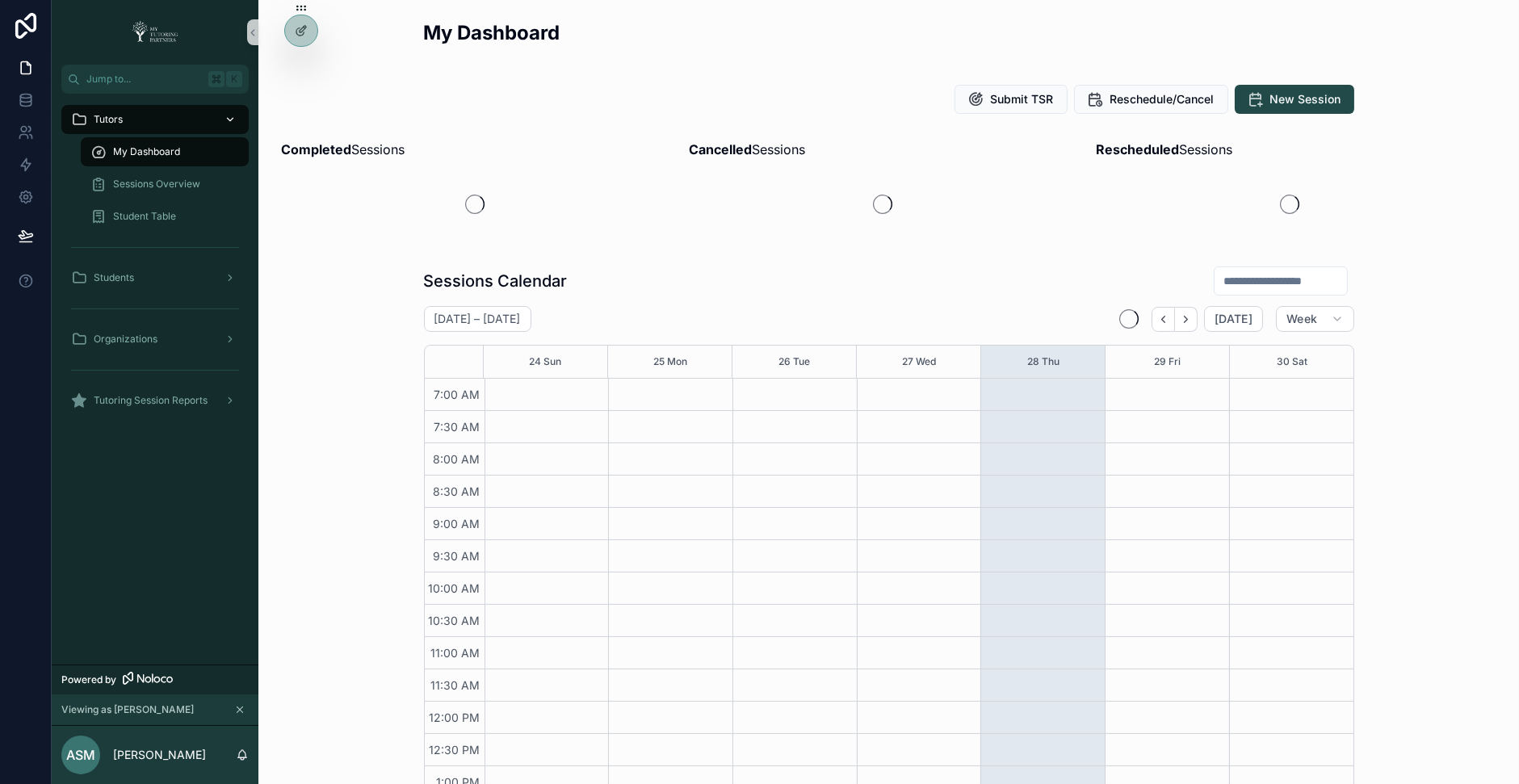
scroll to position [364, 0]
click at [200, 184] on span "Sessions Overview" at bounding box center [156, 184] width 88 height 13
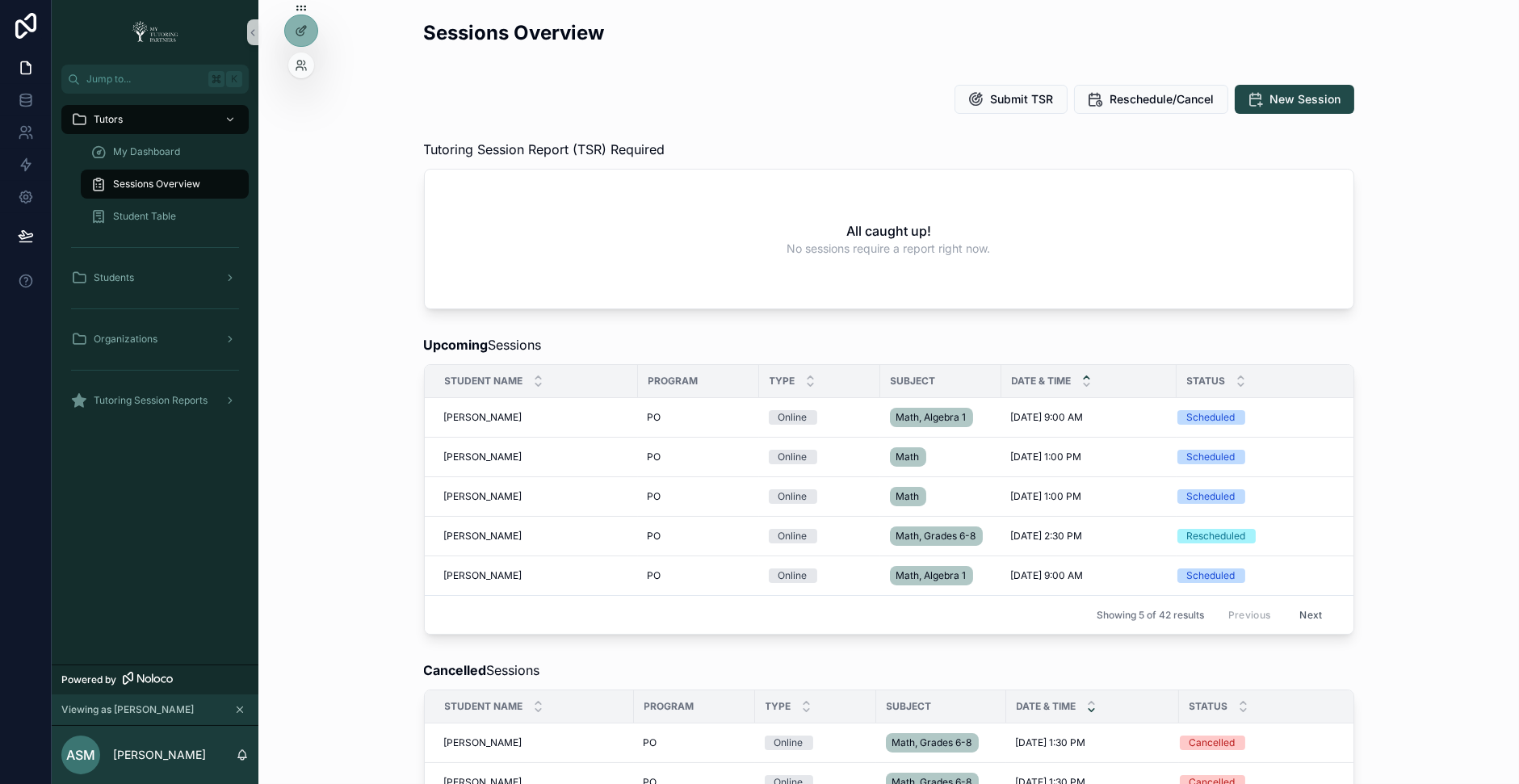
click at [299, 76] on div at bounding box center [301, 65] width 26 height 26
click at [299, 67] on icon at bounding box center [299, 69] width 6 height 4
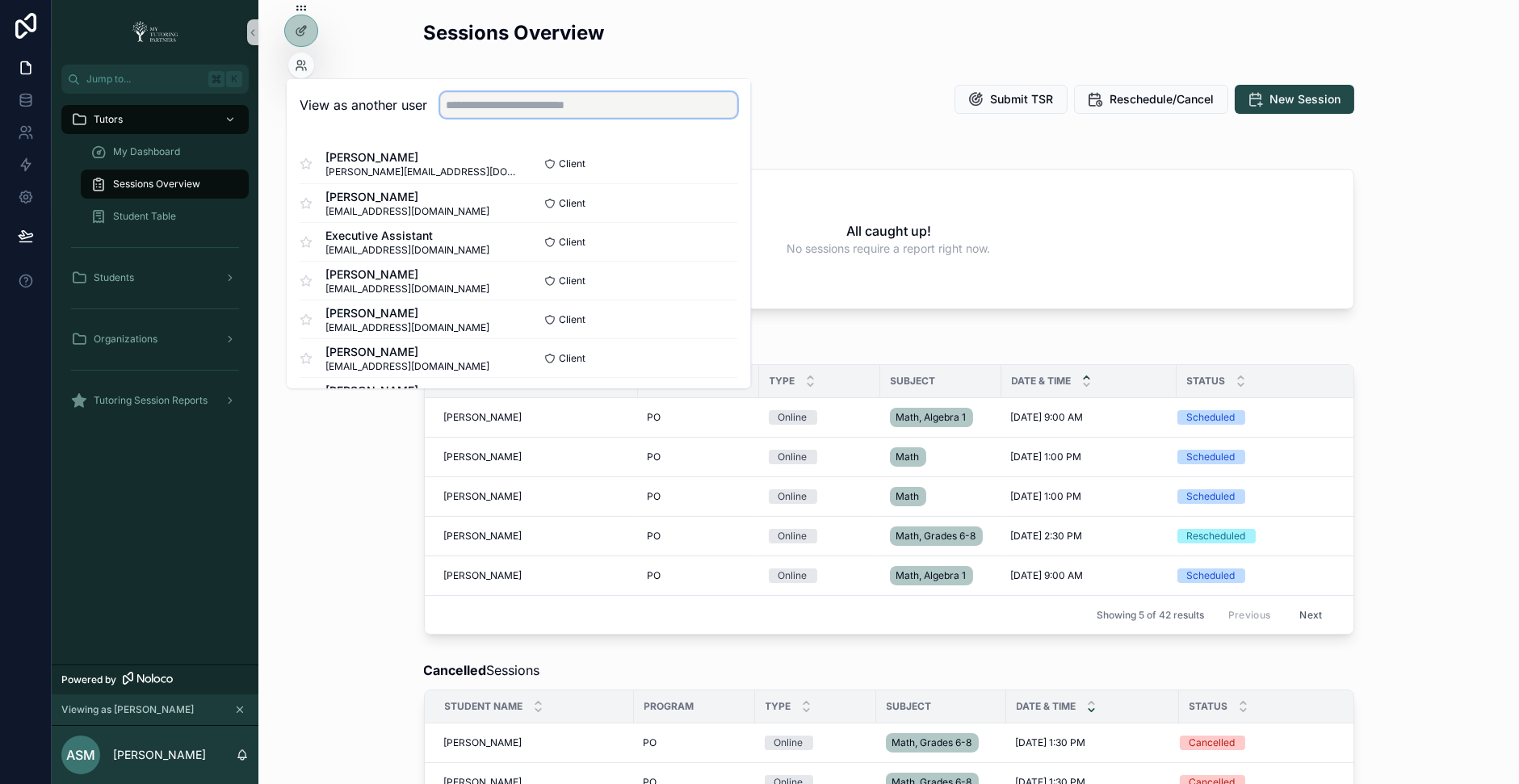
click at [493, 97] on input "text" at bounding box center [589, 104] width 297 height 26
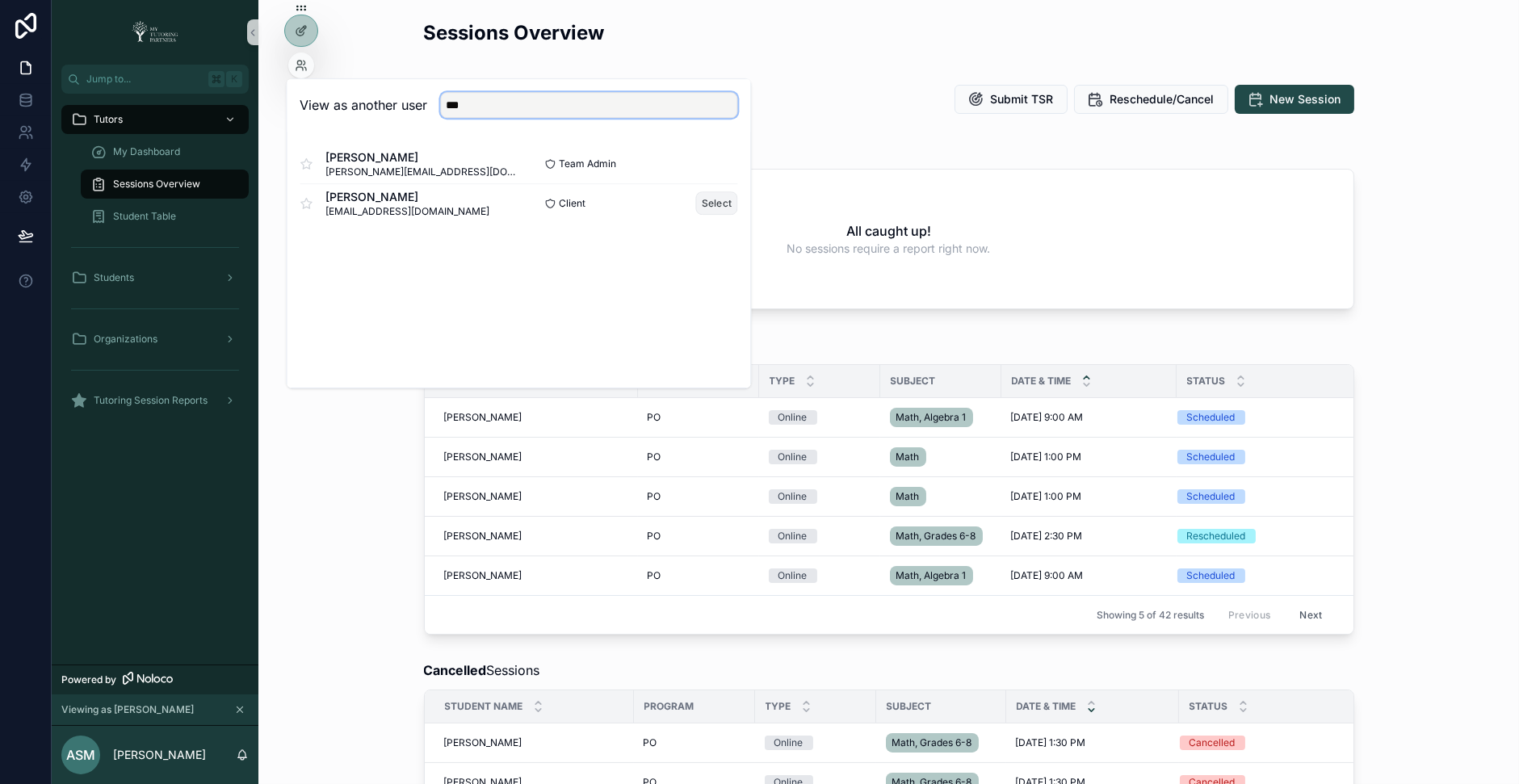
type input "***"
click at [712, 199] on button "Select" at bounding box center [717, 203] width 42 height 23
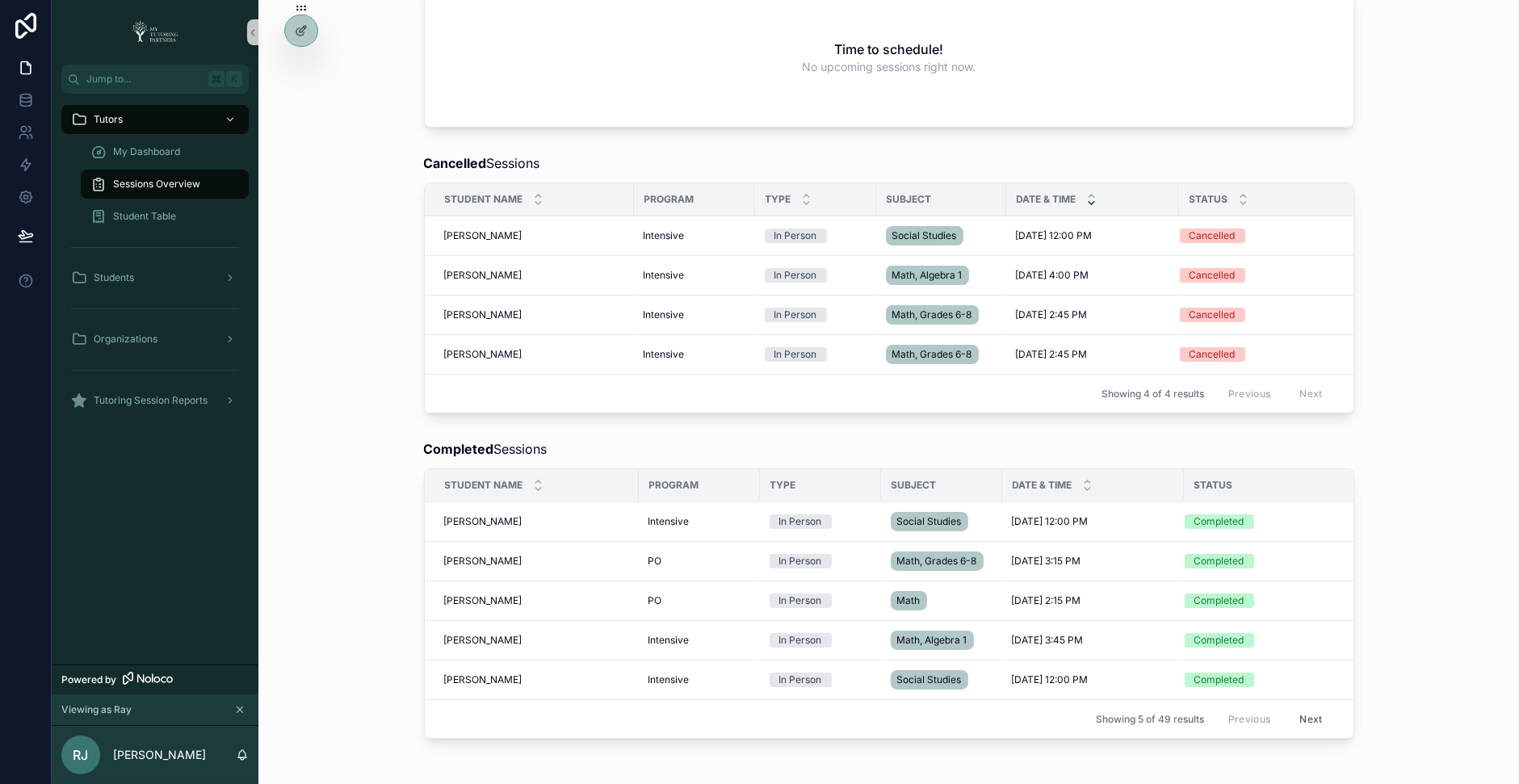
scroll to position [459, 0]
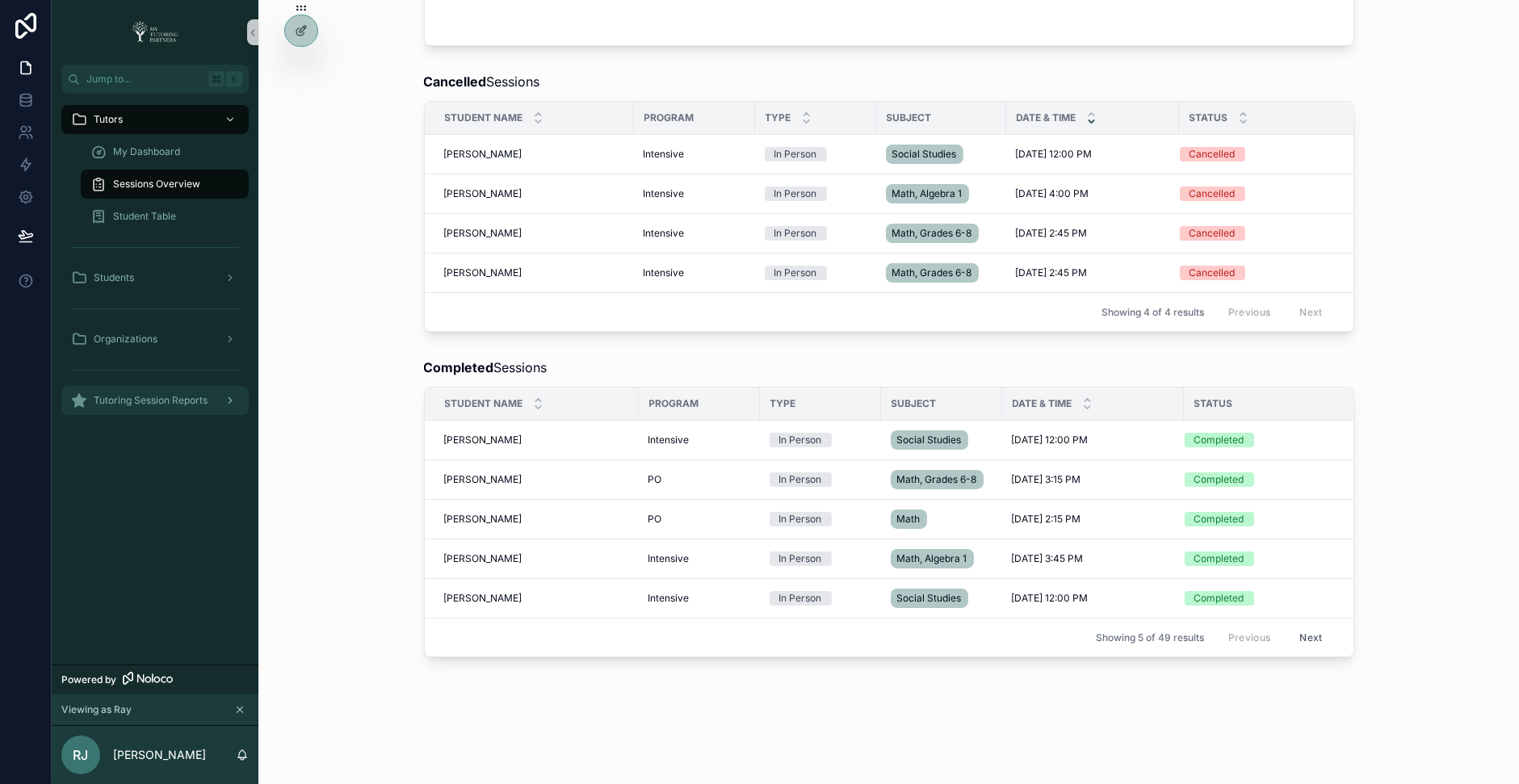
click at [213, 395] on div "Tutoring Session Reports" at bounding box center [155, 400] width 168 height 26
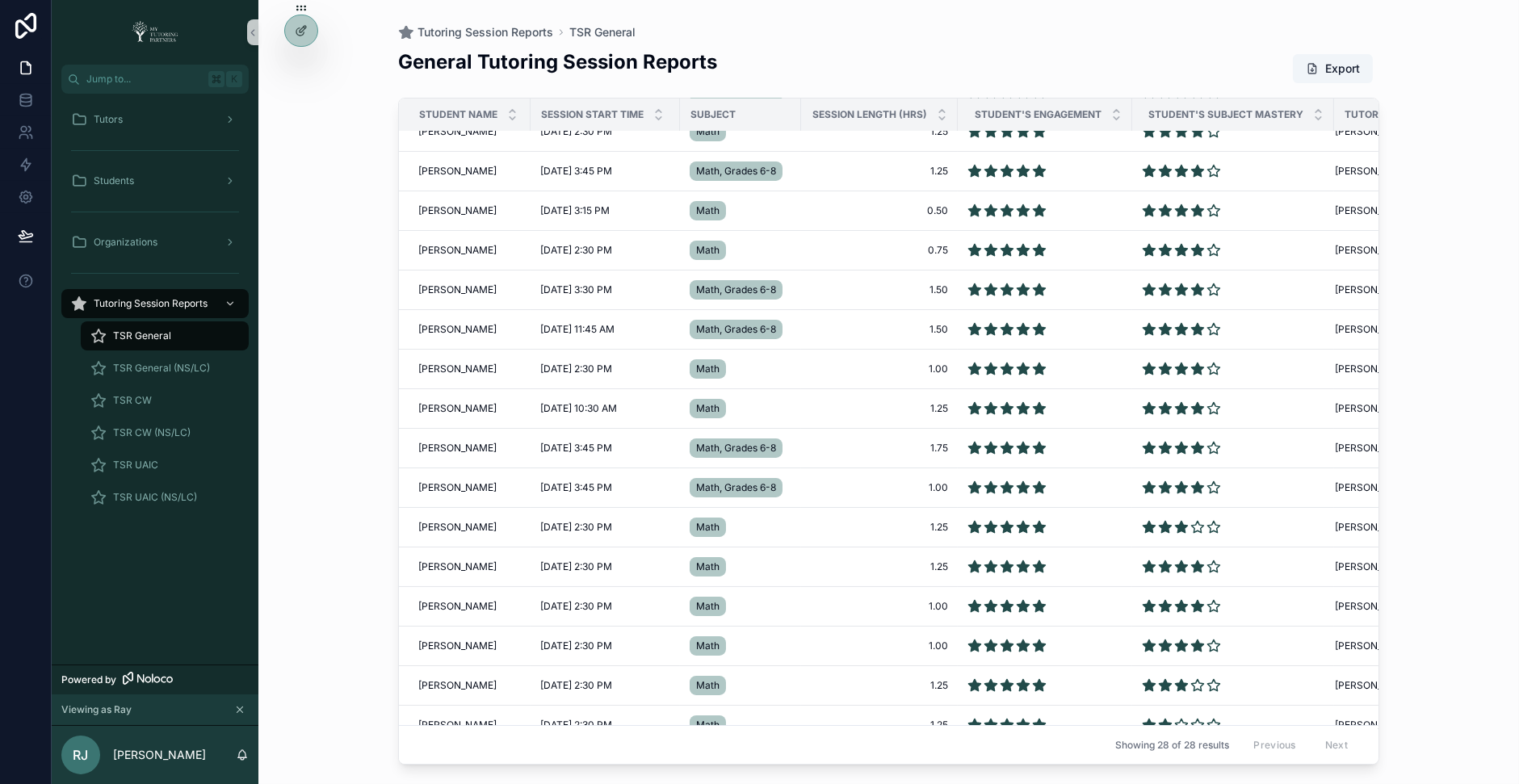
scroll to position [501, 0]
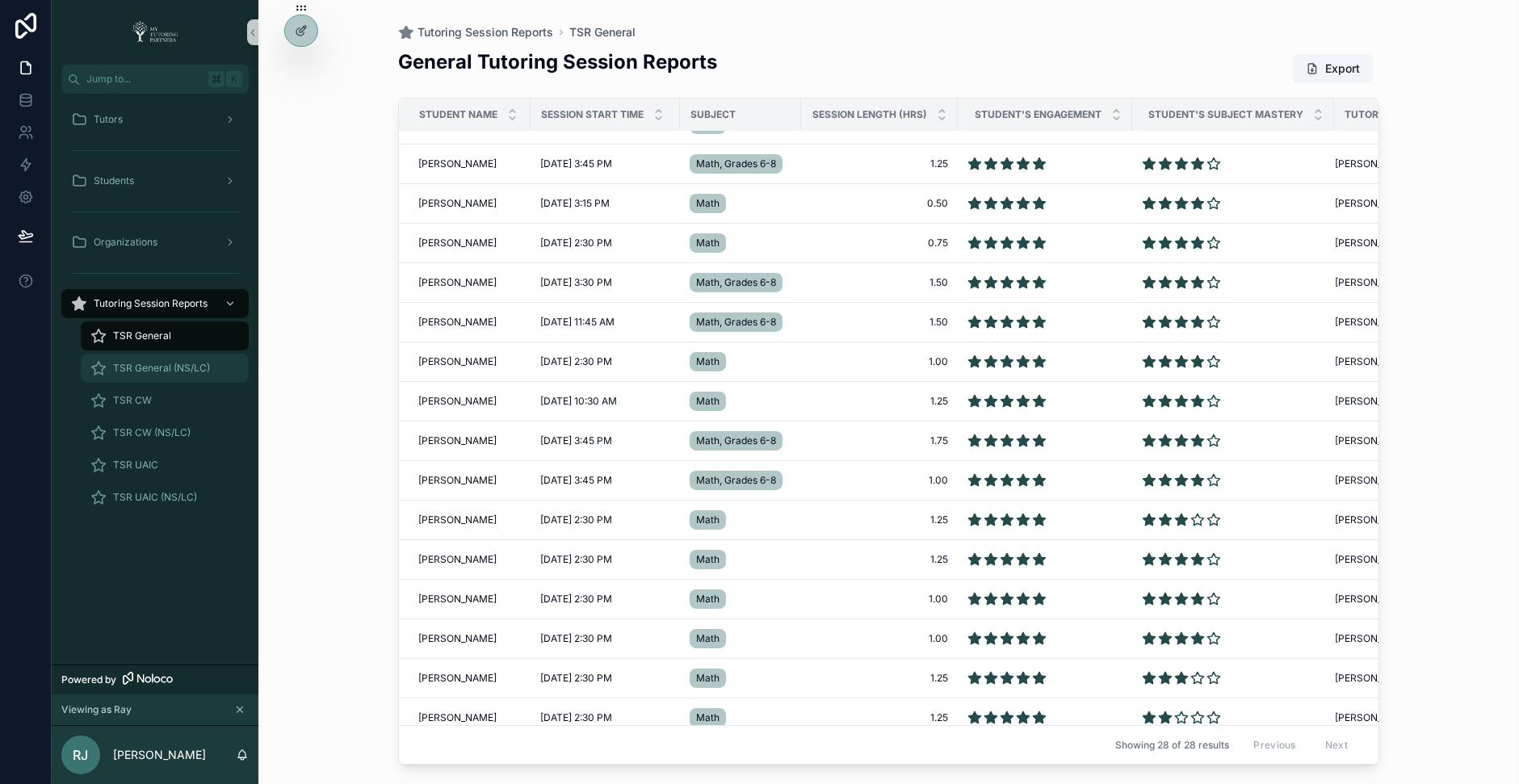
click at [198, 366] on span "TSR General (NS/LC)" at bounding box center [162, 368] width 97 height 13
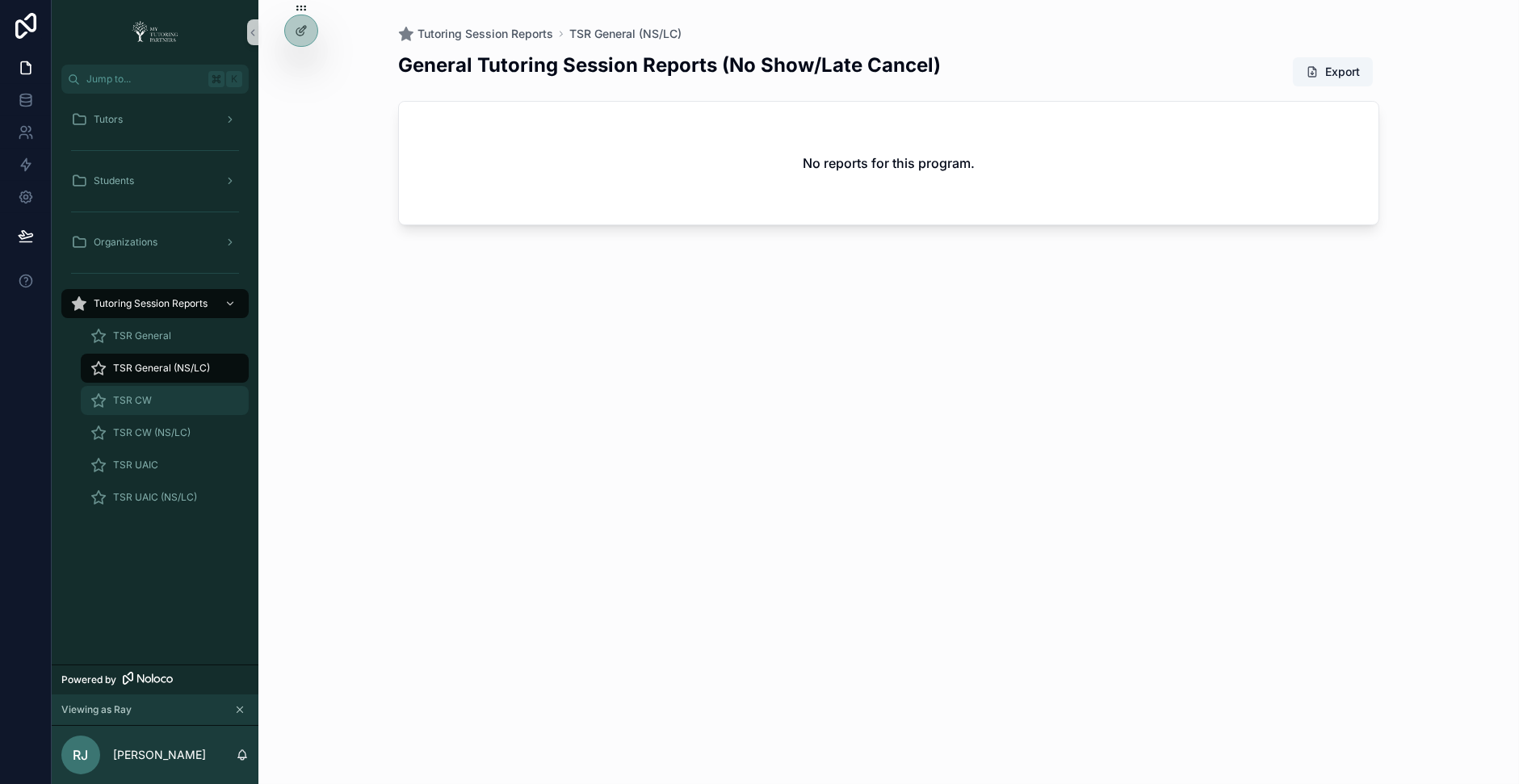
click at [145, 392] on div "TSR CW" at bounding box center [164, 400] width 149 height 26
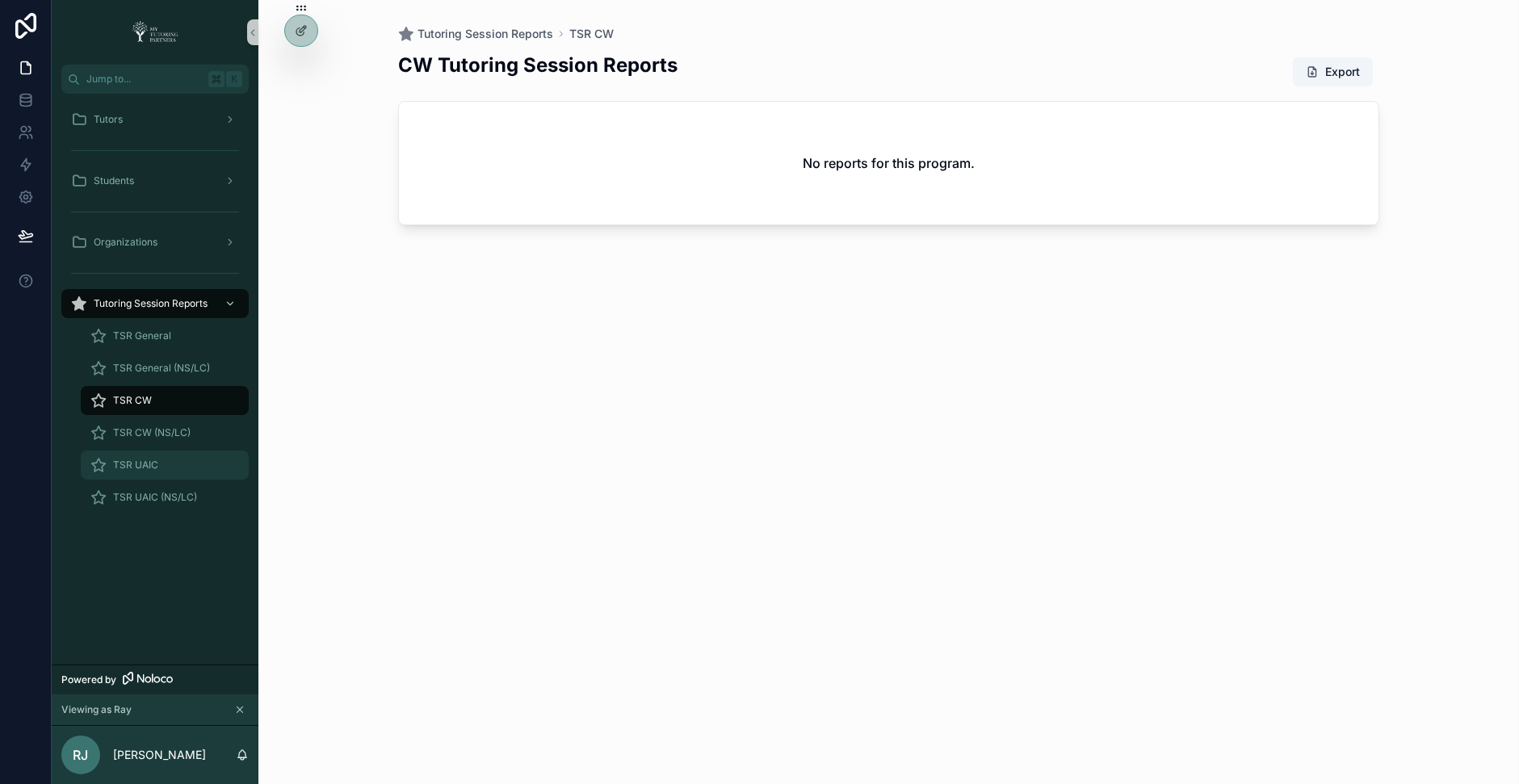
click at [152, 455] on div "TSR UAIC" at bounding box center [164, 465] width 149 height 26
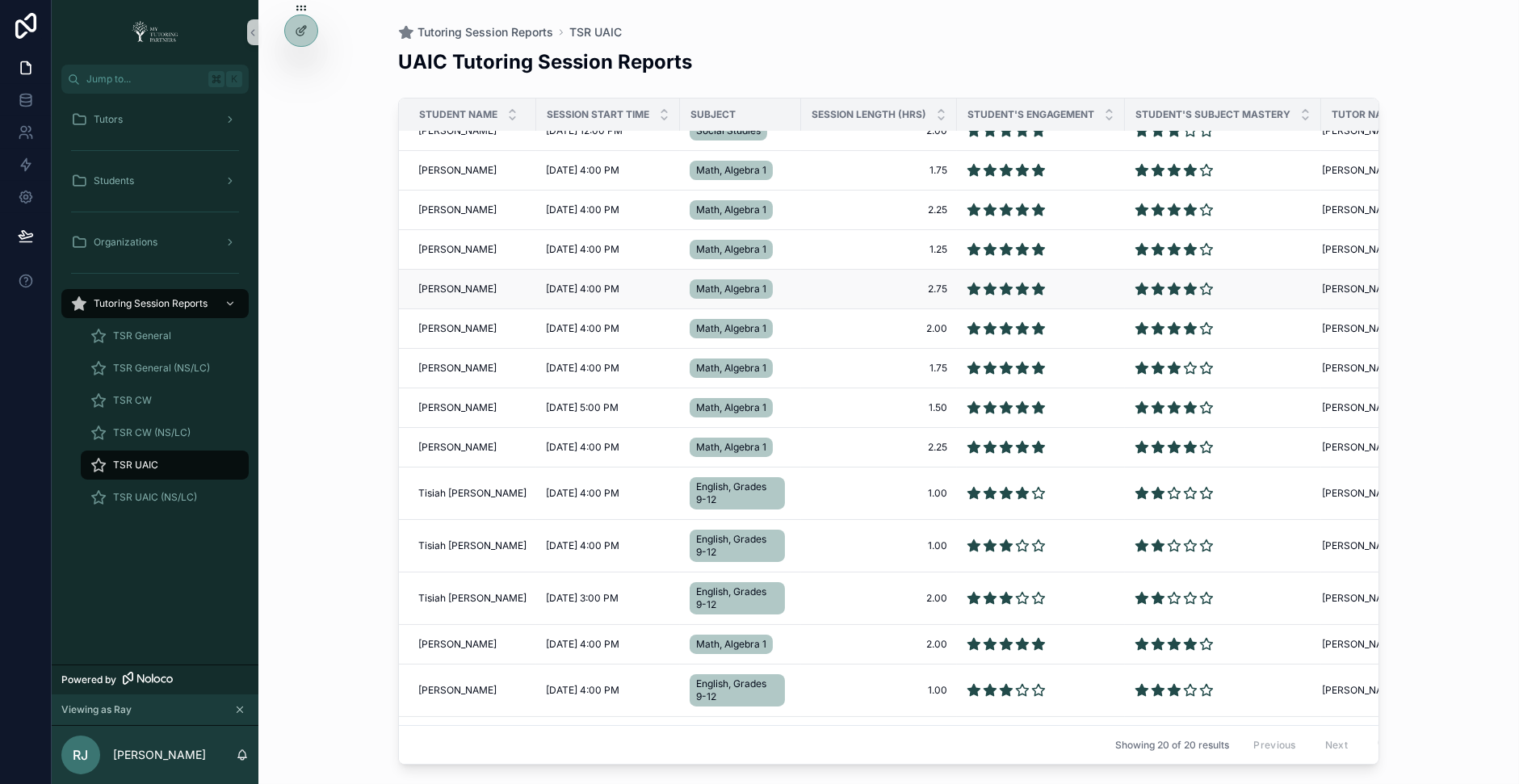
scroll to position [278, 0]
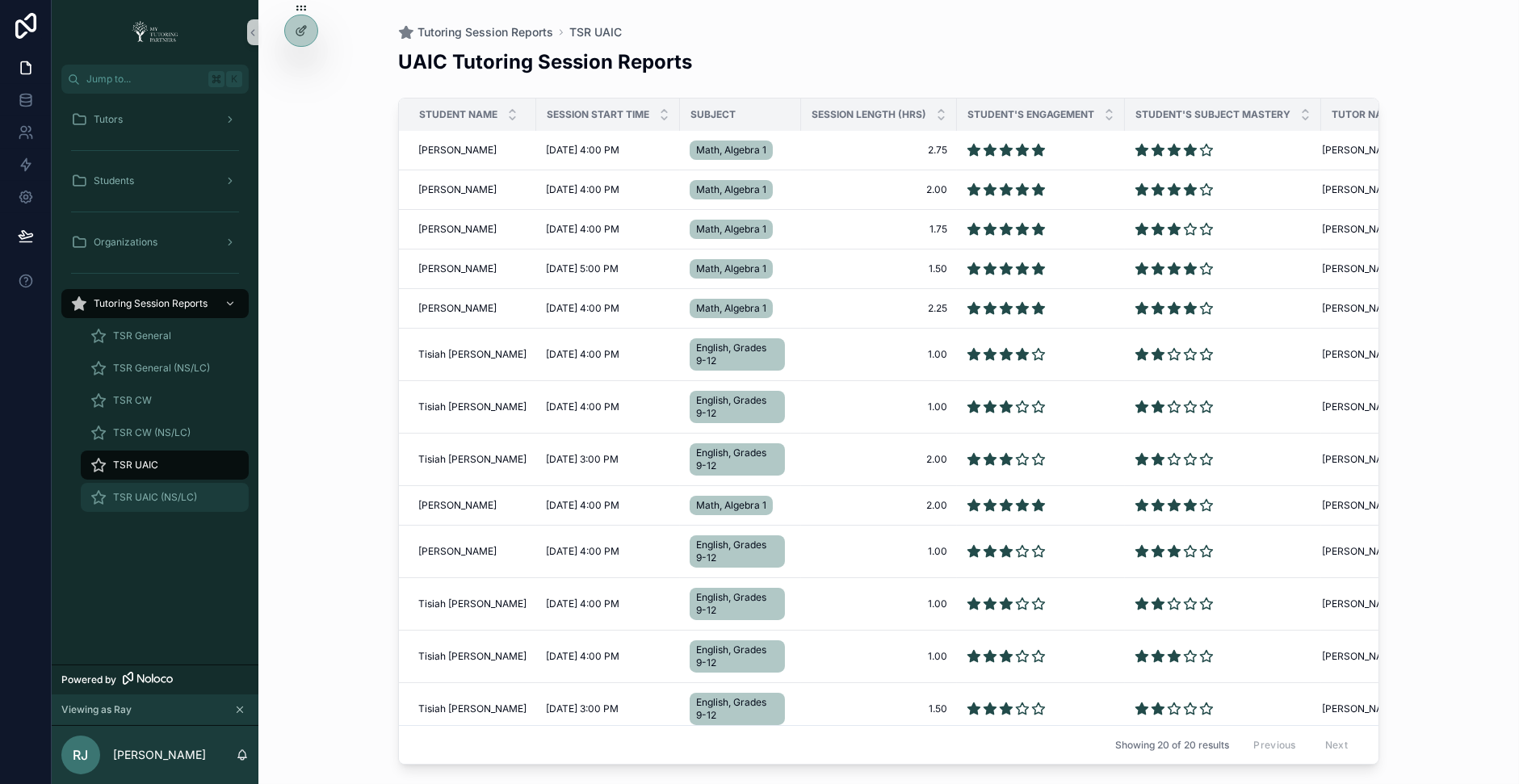
click at [187, 504] on div "TSR UAIC (NS/LC)" at bounding box center [164, 497] width 149 height 26
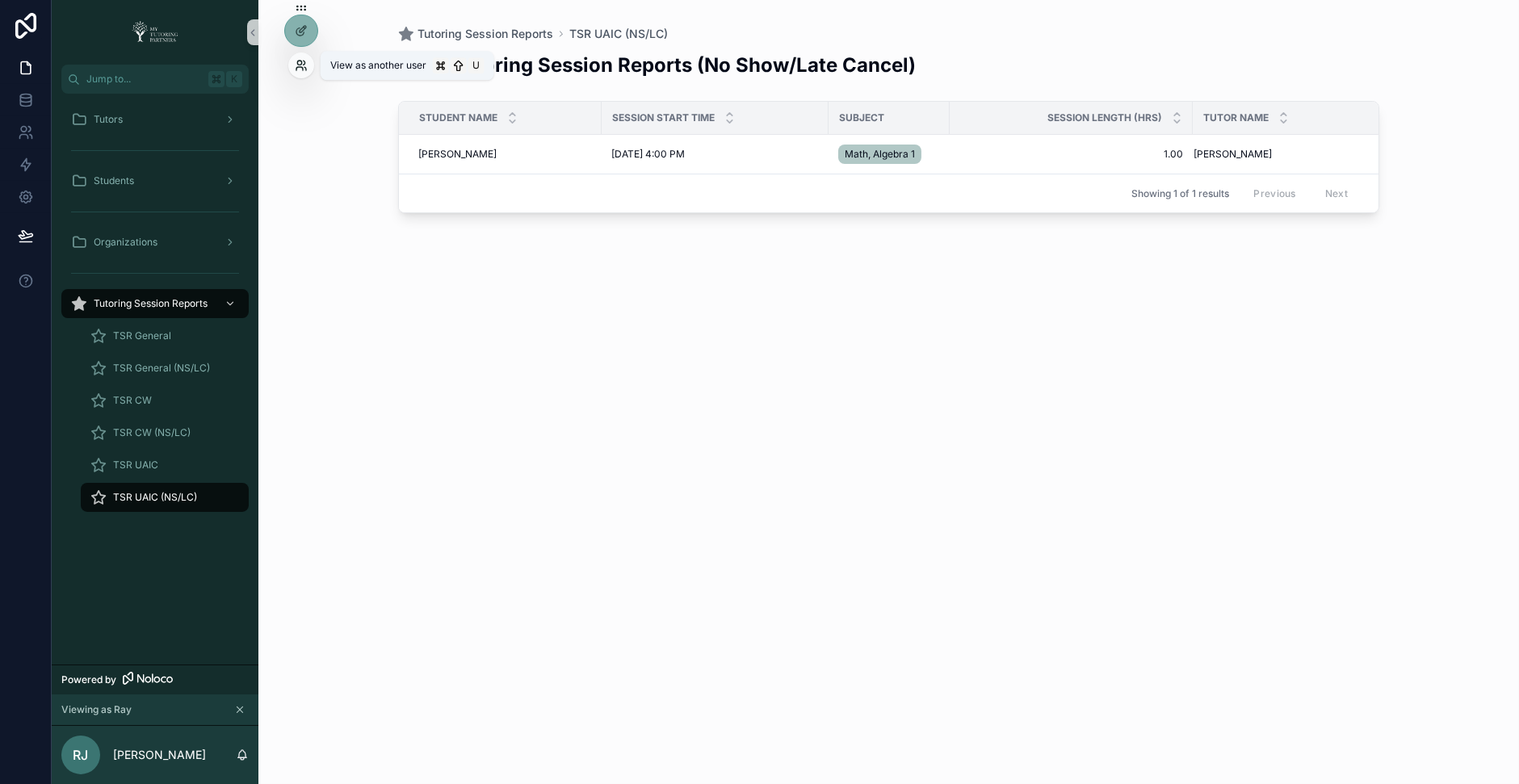
click at [300, 65] on icon at bounding box center [299, 63] width 4 height 4
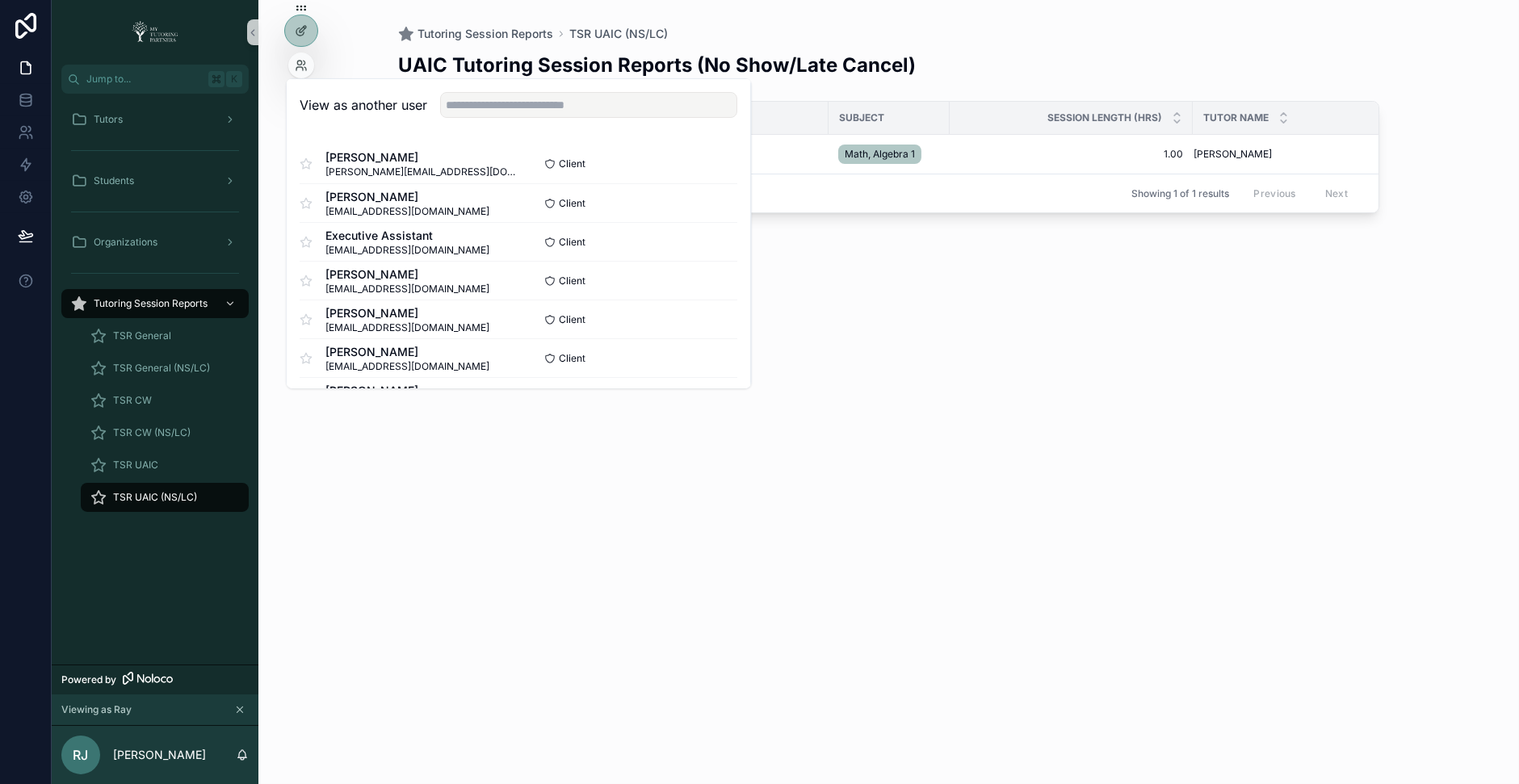
click at [858, 349] on div "UAIC Tutoring Session Reports (No Show/Late Cancel) Student Name Session Start …" at bounding box center [889, 404] width 981 height 723
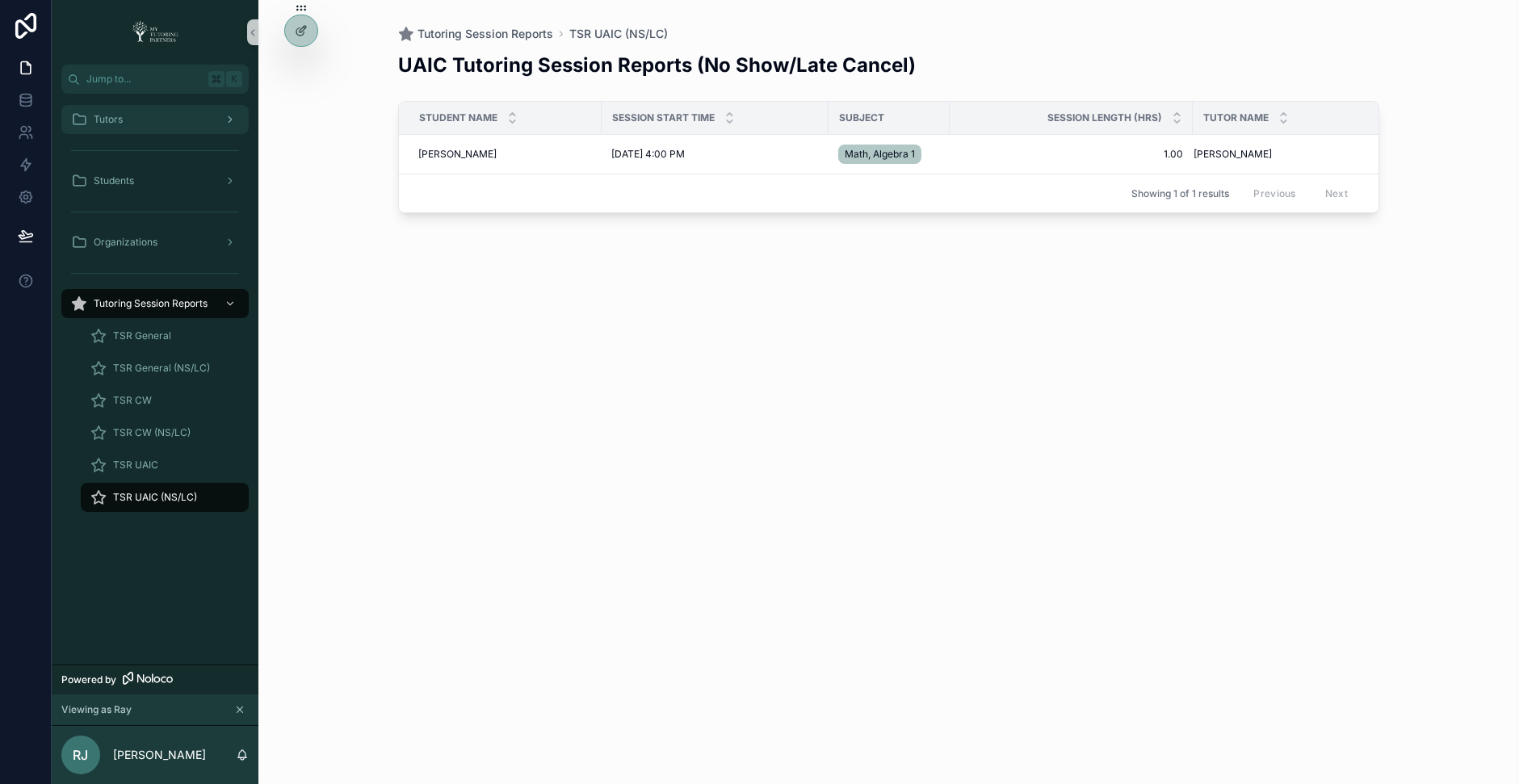
click at [160, 125] on div "Tutors" at bounding box center [155, 119] width 168 height 26
